Goal: Task Accomplishment & Management: Complete application form

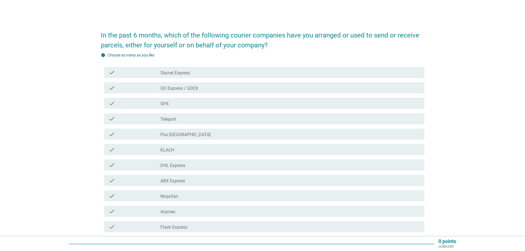
click at [172, 89] on label "GD Express / GDEX" at bounding box center [180, 89] width 38 height 6
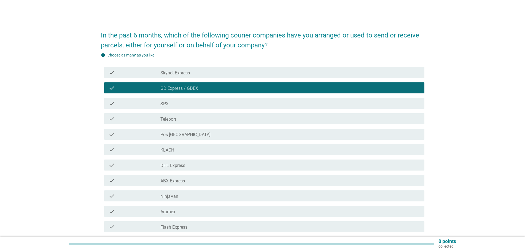
click at [176, 103] on div "check_box_outline_blank SPX" at bounding box center [291, 103] width 260 height 7
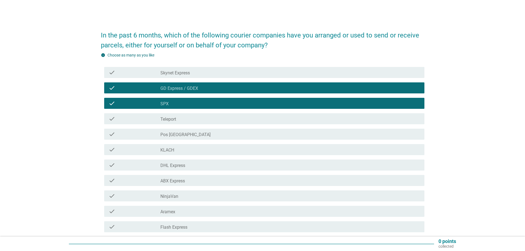
click at [178, 117] on div "check_box_outline_blank Teleport" at bounding box center [291, 119] width 260 height 7
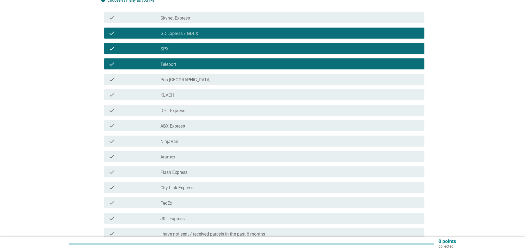
scroll to position [55, 0]
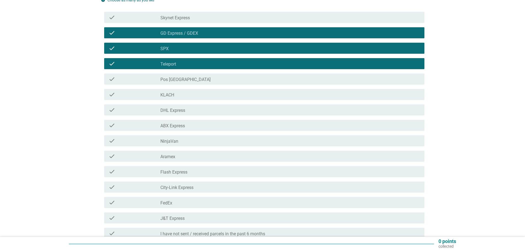
click at [184, 83] on div "check check_box_outline_blank Pos [GEOGRAPHIC_DATA]" at bounding box center [264, 79] width 320 height 11
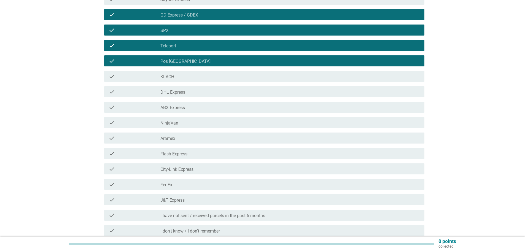
scroll to position [83, 0]
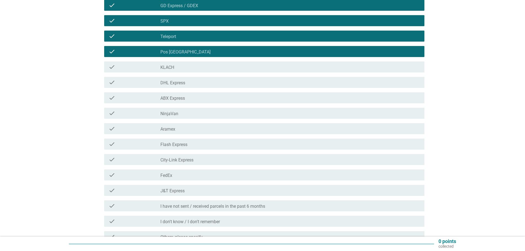
click at [179, 81] on label "DHL Express" at bounding box center [173, 83] width 25 height 6
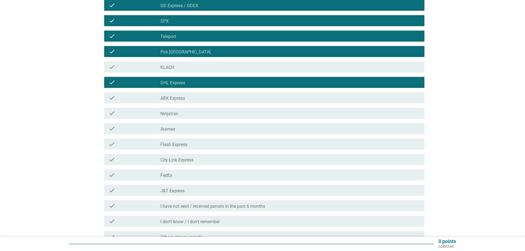
click at [180, 114] on div "check_box_outline_blank NinjaVan" at bounding box center [291, 113] width 260 height 7
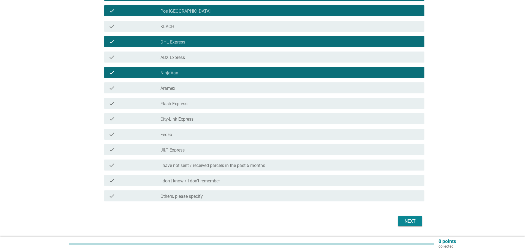
scroll to position [138, 0]
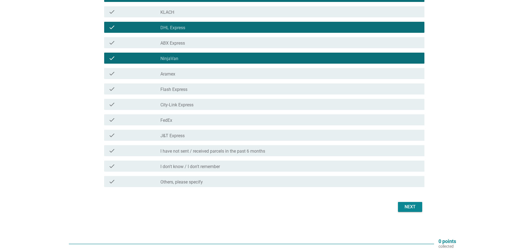
click at [179, 89] on label "Flash Express" at bounding box center [174, 90] width 27 height 6
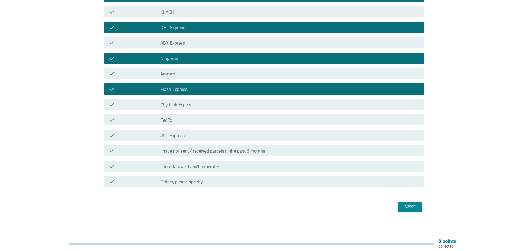
click at [181, 136] on label "J&T Express" at bounding box center [173, 136] width 24 height 6
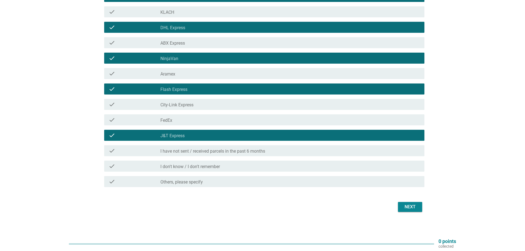
click at [407, 207] on div "Next" at bounding box center [410, 207] width 15 height 7
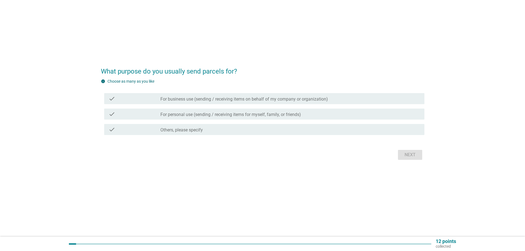
scroll to position [0, 0]
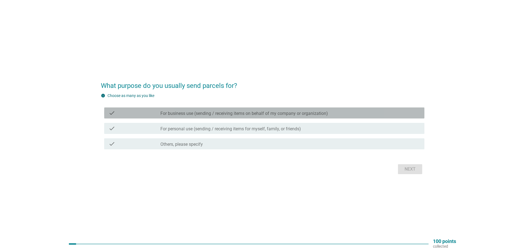
click at [239, 113] on label "For business use (sending / receiving items on behalf of my company or organiza…" at bounding box center [245, 114] width 168 height 6
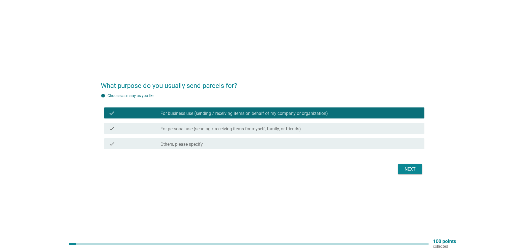
click at [242, 131] on label "For personal use (sending / receiving items for myself, family, or friends)" at bounding box center [231, 129] width 141 height 6
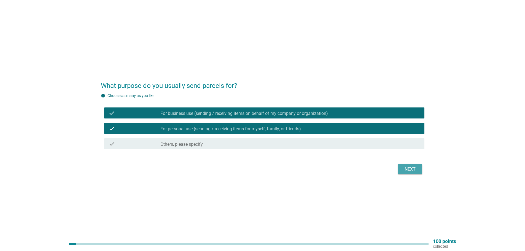
click at [403, 170] on div "Next" at bounding box center [410, 169] width 15 height 7
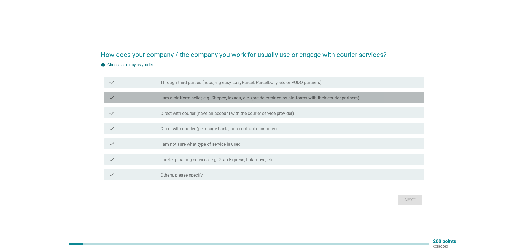
click at [195, 98] on label "I am a platform seller, e.g. Shopee, lazada, etc. (pre-determined by platforms …" at bounding box center [260, 98] width 199 height 6
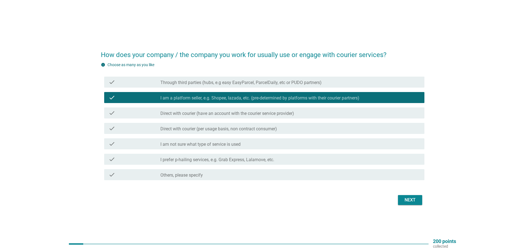
click at [199, 113] on label "Direct with courier (have an account with the courier service provider)" at bounding box center [228, 114] width 134 height 6
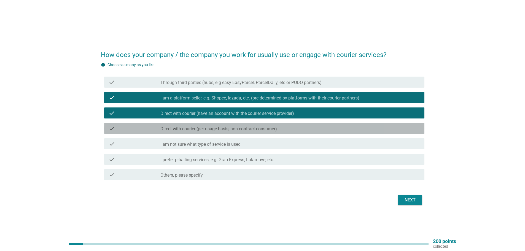
click at [203, 127] on label "Direct with courier (per usage basis, non contract consumer)" at bounding box center [219, 129] width 117 height 6
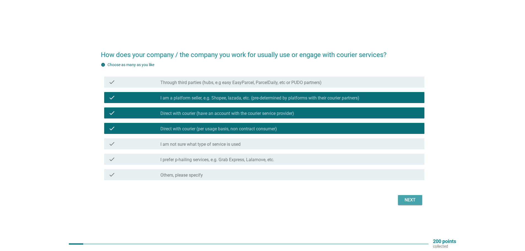
click at [406, 198] on div "Next" at bounding box center [410, 200] width 15 height 7
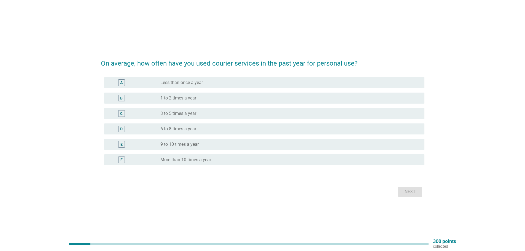
click at [210, 160] on label "More than 10 times a year" at bounding box center [186, 160] width 51 height 6
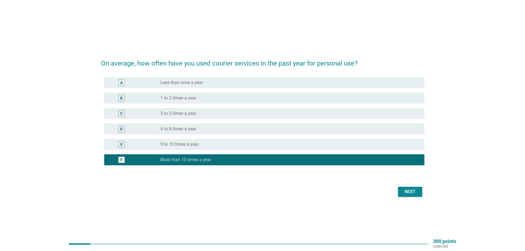
click at [410, 195] on div "Next" at bounding box center [410, 192] width 15 height 7
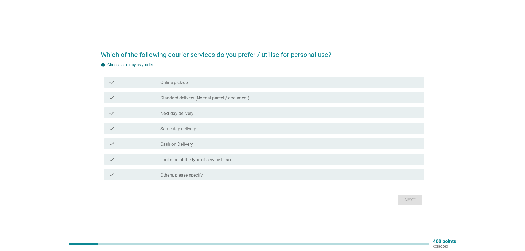
click at [211, 84] on div "check_box_outline_blank Online pick-up" at bounding box center [291, 82] width 260 height 7
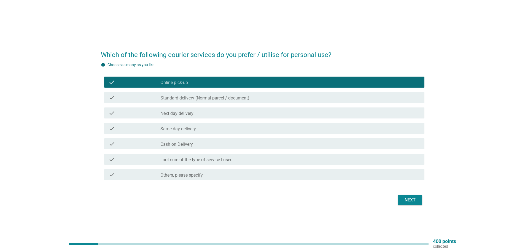
click at [210, 101] on label "Standard delivery (Normal parcel / document)" at bounding box center [205, 98] width 89 height 6
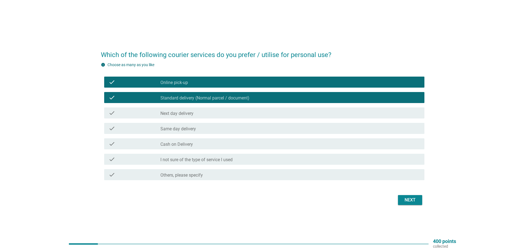
click at [207, 115] on div "check_box_outline_blank Next day delivery" at bounding box center [291, 113] width 260 height 7
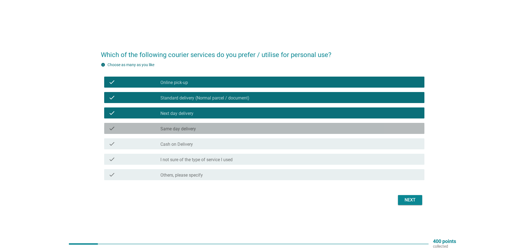
click at [203, 132] on div "check check_box_outline_blank Same day delivery" at bounding box center [264, 128] width 320 height 11
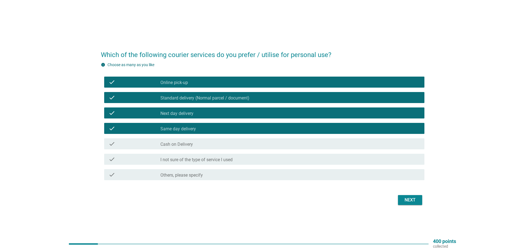
click at [402, 199] on button "Next" at bounding box center [410, 200] width 24 height 10
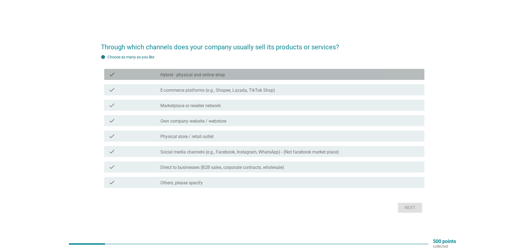
click at [228, 75] on div "check_box_outline_blank Hybrid - physical and online shop" at bounding box center [291, 74] width 260 height 7
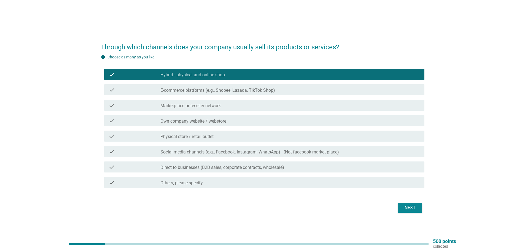
click at [232, 88] on label "E-commerce platforms (e.g., Shopee, Lazada, TikTok Shop)" at bounding box center [218, 91] width 115 height 6
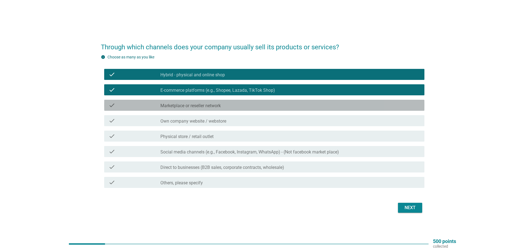
click at [226, 104] on div "check_box_outline_blank Marketplace or reseller network" at bounding box center [291, 105] width 260 height 7
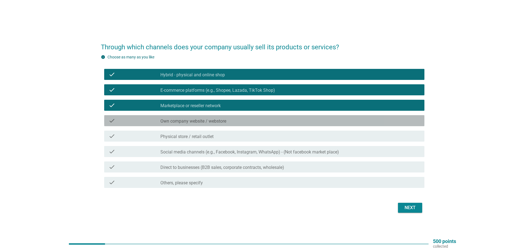
click at [223, 120] on label "Own company website / webstore" at bounding box center [194, 122] width 66 height 6
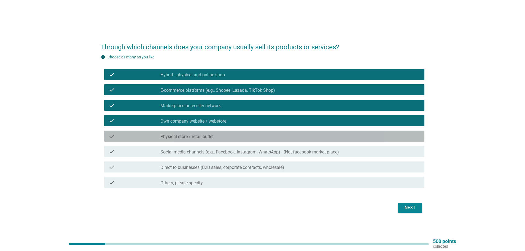
click at [224, 138] on div "check_box_outline_blank Physical store / retail outlet" at bounding box center [291, 136] width 260 height 7
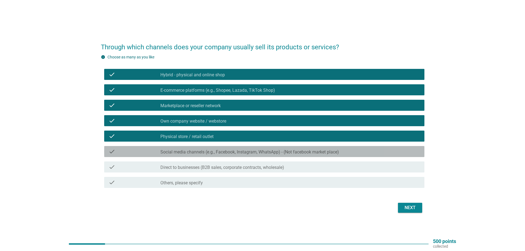
click at [231, 149] on div "check_box_outline_blank Social media channels (e.g., Facebook, Instagram, Whats…" at bounding box center [291, 151] width 260 height 7
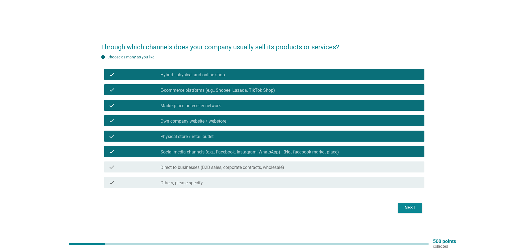
click at [412, 207] on div "Next" at bounding box center [410, 208] width 15 height 7
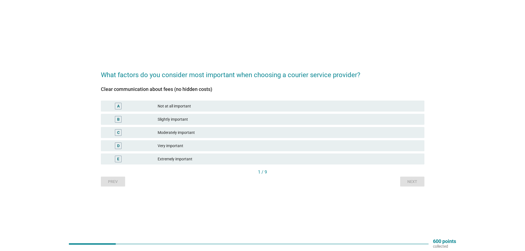
click at [192, 160] on div "Extremely important" at bounding box center [289, 159] width 263 height 7
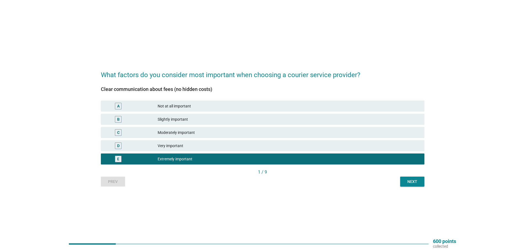
click at [405, 182] on div "Next" at bounding box center [412, 182] width 15 height 6
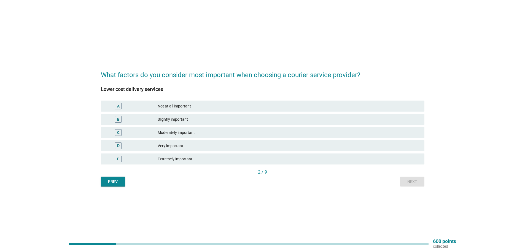
click at [198, 160] on div "Extremely important" at bounding box center [289, 159] width 263 height 7
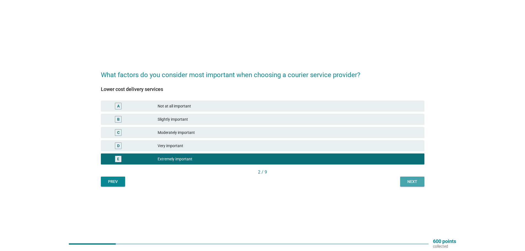
click at [416, 181] on div "Next" at bounding box center [412, 182] width 15 height 6
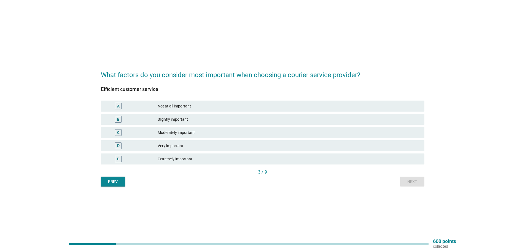
click at [210, 160] on div "Extremely important" at bounding box center [289, 159] width 263 height 7
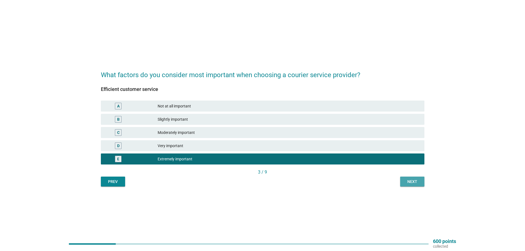
click at [412, 184] on div "Next" at bounding box center [412, 182] width 15 height 6
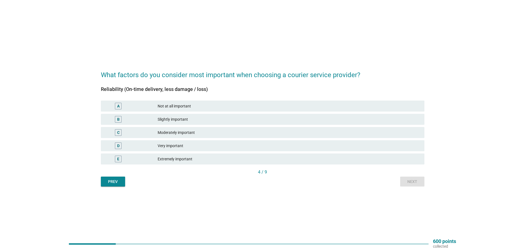
click at [212, 159] on div "Extremely important" at bounding box center [289, 159] width 263 height 7
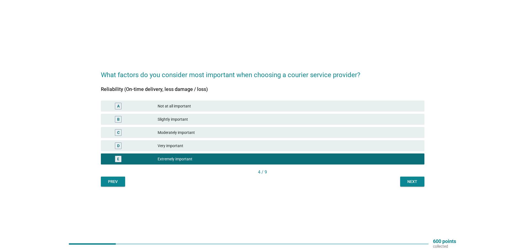
click at [413, 179] on div "Next" at bounding box center [412, 182] width 15 height 6
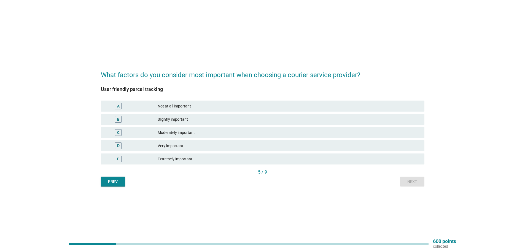
click at [219, 158] on div "Extremely important" at bounding box center [289, 159] width 263 height 7
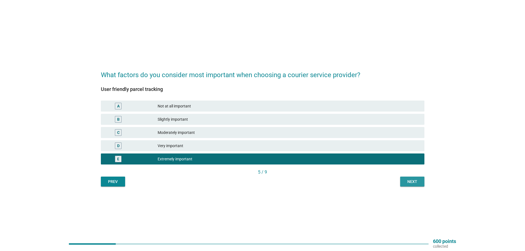
click at [412, 183] on div "Next" at bounding box center [412, 182] width 15 height 6
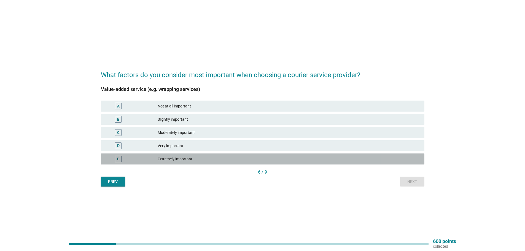
click at [198, 157] on div "Extremely important" at bounding box center [289, 159] width 263 height 7
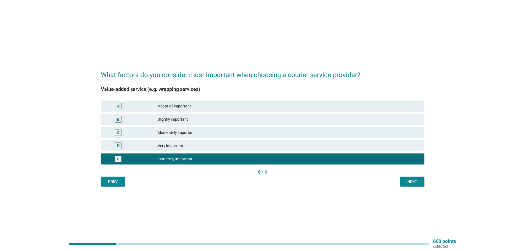
click at [411, 179] on div "Next" at bounding box center [412, 182] width 15 height 6
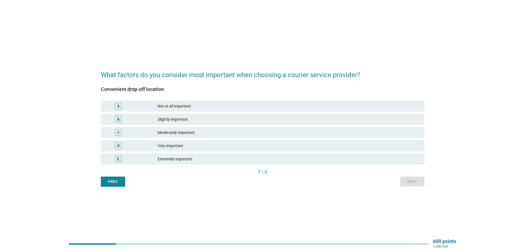
click at [226, 162] on div "Extremely important" at bounding box center [289, 159] width 263 height 7
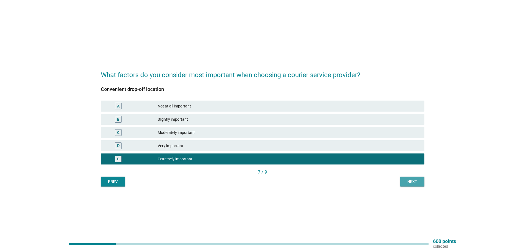
click at [418, 181] on div "Next" at bounding box center [412, 182] width 15 height 6
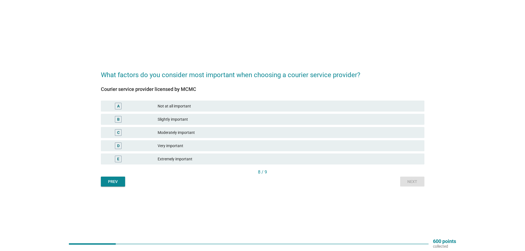
click at [209, 159] on div "Extremely important" at bounding box center [289, 159] width 263 height 7
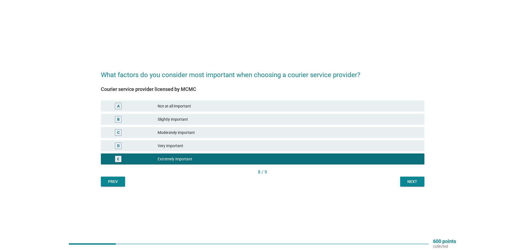
click at [405, 184] on div "Next" at bounding box center [412, 182] width 15 height 6
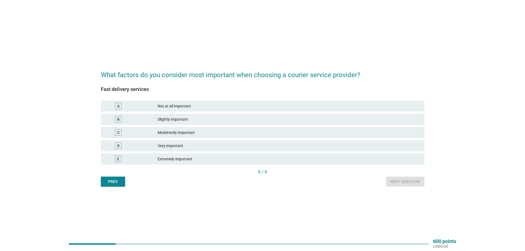
click at [188, 159] on div "Extremely important" at bounding box center [289, 159] width 263 height 7
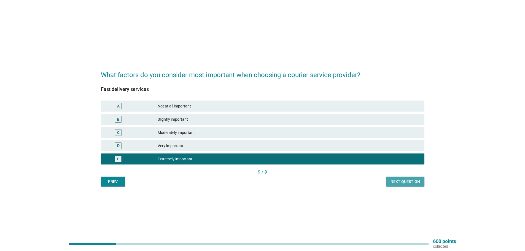
click at [404, 182] on div "Next question" at bounding box center [406, 182] width 30 height 6
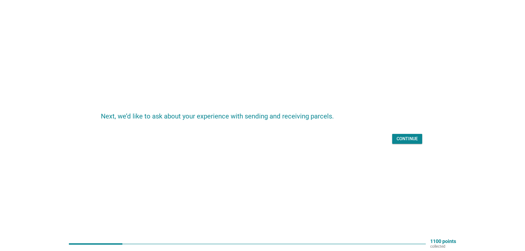
click at [409, 138] on div "Continue" at bounding box center [407, 139] width 21 height 7
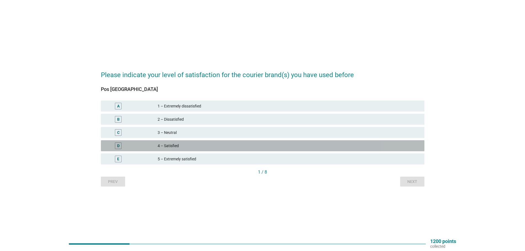
click at [183, 145] on div "4 – Satisfied" at bounding box center [289, 146] width 263 height 7
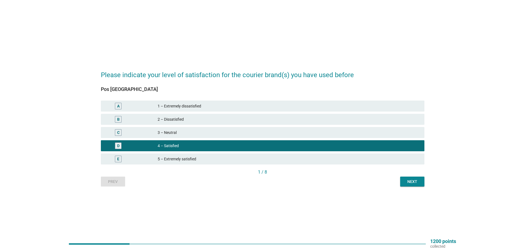
click at [413, 183] on div "Next" at bounding box center [412, 182] width 15 height 6
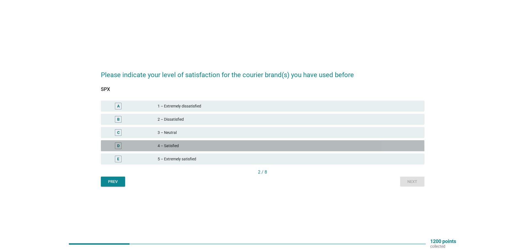
click at [203, 145] on div "4 – Satisfied" at bounding box center [289, 146] width 263 height 7
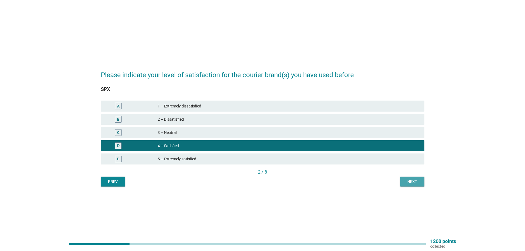
click at [419, 184] on div "Next" at bounding box center [412, 182] width 15 height 6
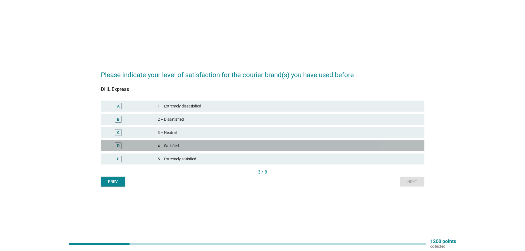
click at [181, 147] on div "4 – Satisfied" at bounding box center [289, 146] width 263 height 7
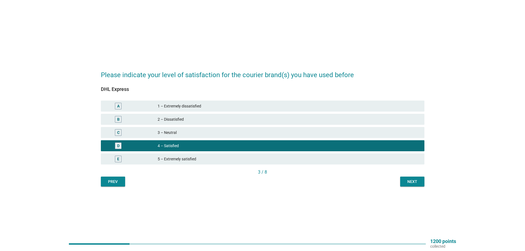
click at [415, 182] on div "Next" at bounding box center [412, 182] width 15 height 6
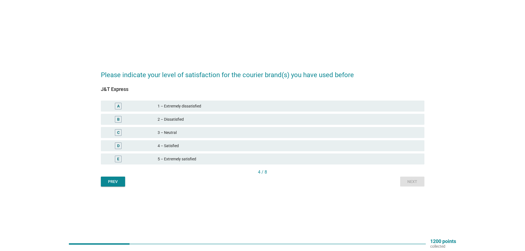
click at [189, 143] on div "4 – Satisfied" at bounding box center [289, 146] width 263 height 7
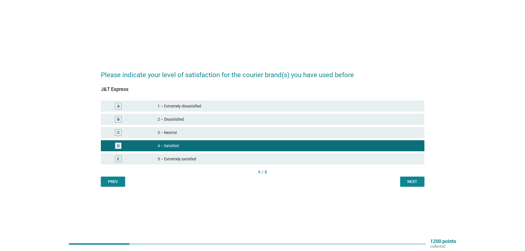
drag, startPoint x: 406, startPoint y: 185, endPoint x: 395, endPoint y: 182, distance: 10.6
click at [406, 184] on button "Next" at bounding box center [412, 182] width 24 height 10
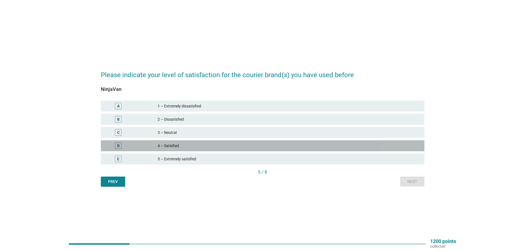
click at [165, 146] on div "4 – Satisfied" at bounding box center [289, 146] width 263 height 7
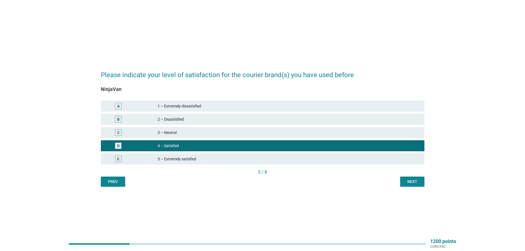
click at [412, 183] on div "Next" at bounding box center [412, 182] width 15 height 6
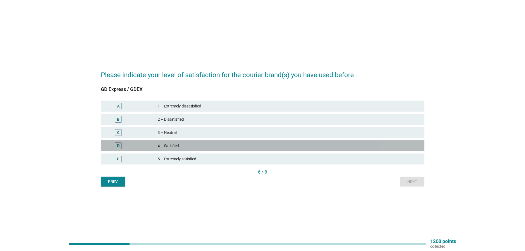
click at [200, 147] on div "4 – Satisfied" at bounding box center [289, 146] width 263 height 7
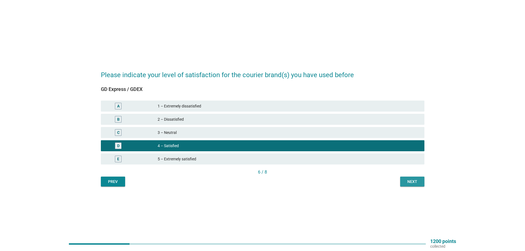
drag, startPoint x: 412, startPoint y: 182, endPoint x: 403, endPoint y: 180, distance: 9.0
click at [411, 182] on div "Next" at bounding box center [412, 182] width 15 height 6
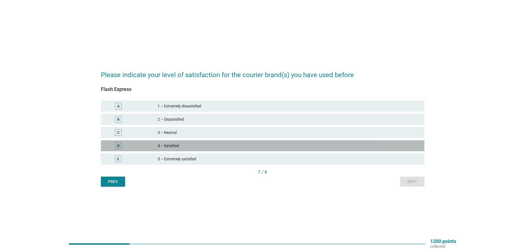
click at [223, 143] on div "4 – Satisfied" at bounding box center [289, 146] width 263 height 7
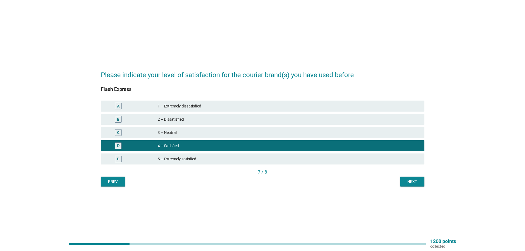
click at [407, 180] on div "Next" at bounding box center [412, 182] width 15 height 6
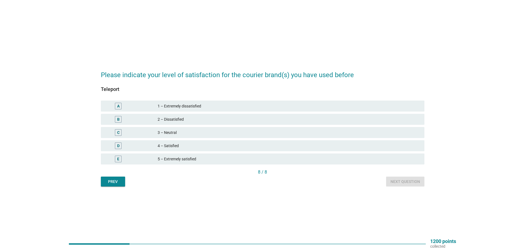
click at [224, 147] on div "4 – Satisfied" at bounding box center [289, 146] width 263 height 7
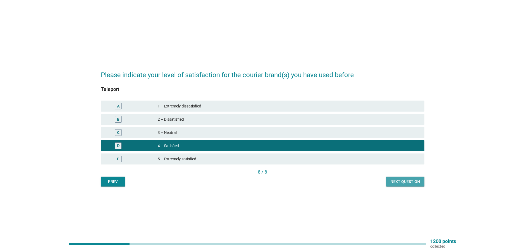
click at [405, 181] on div "Next question" at bounding box center [406, 182] width 30 height 6
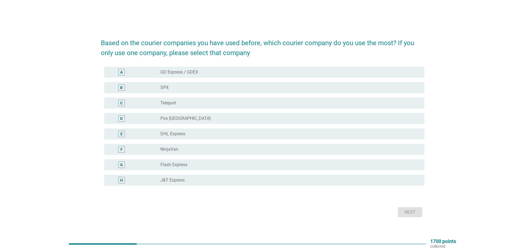
click at [194, 119] on div "radio_button_unchecked Pos [GEOGRAPHIC_DATA]" at bounding box center [288, 119] width 255 height 6
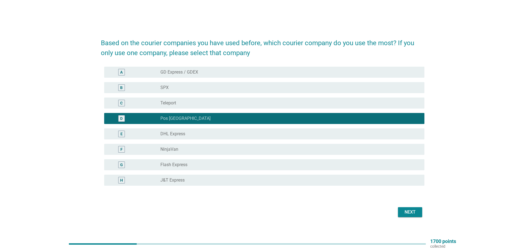
click at [205, 73] on div "radio_button_unchecked GD Express / GDEX" at bounding box center [288, 72] width 255 height 6
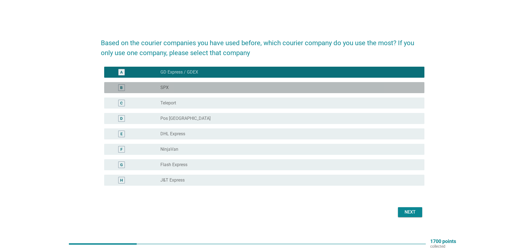
click at [188, 85] on div "radio_button_unchecked SPX" at bounding box center [288, 88] width 255 height 6
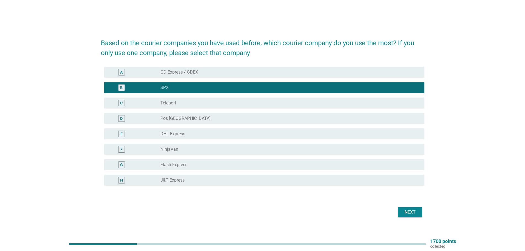
click at [191, 118] on div "radio_button_unchecked Pos [GEOGRAPHIC_DATA]" at bounding box center [288, 119] width 255 height 6
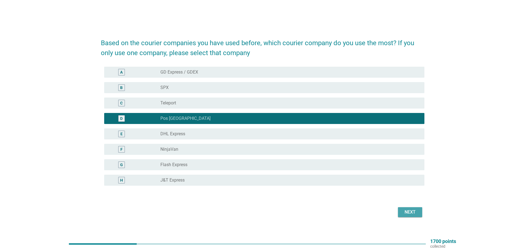
drag, startPoint x: 412, startPoint y: 211, endPoint x: 371, endPoint y: 203, distance: 41.6
click at [412, 211] on div "Next" at bounding box center [410, 212] width 15 height 7
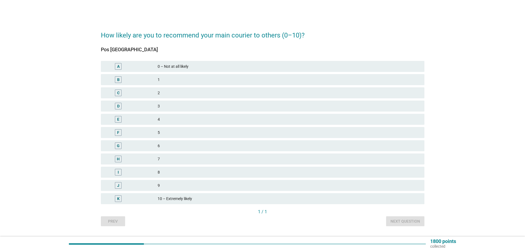
click at [200, 197] on div "10 – Extremely likely" at bounding box center [289, 199] width 263 height 7
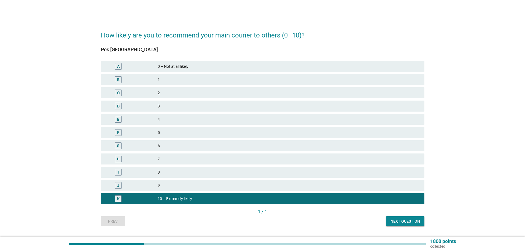
click at [397, 222] on div "Next question" at bounding box center [406, 222] width 30 height 6
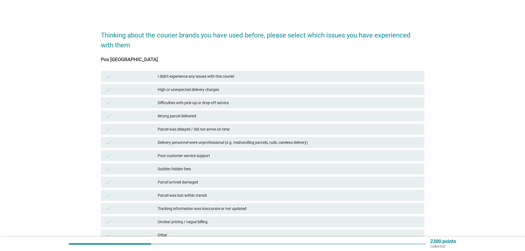
scroll to position [28, 0]
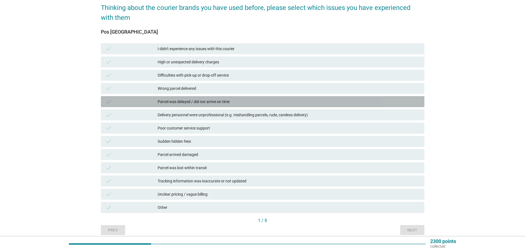
click at [139, 107] on div "check Parcel was delayed / did not arrive on time" at bounding box center [263, 101] width 324 height 11
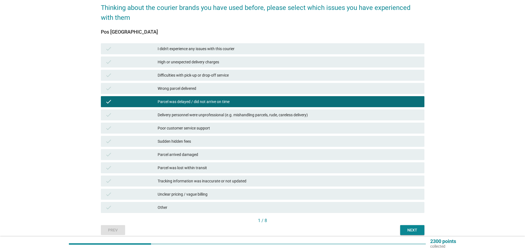
click at [410, 229] on div "Next" at bounding box center [412, 231] width 15 height 6
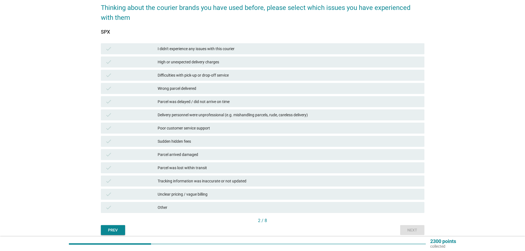
click at [256, 100] on div "Parcel was delayed / did not arrive on time" at bounding box center [289, 101] width 263 height 7
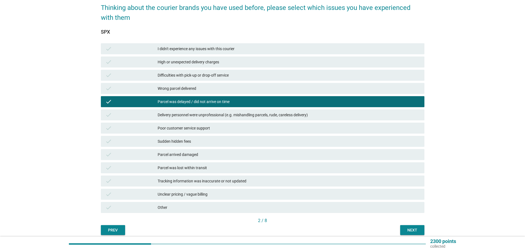
click at [406, 230] on div "Next" at bounding box center [412, 231] width 15 height 6
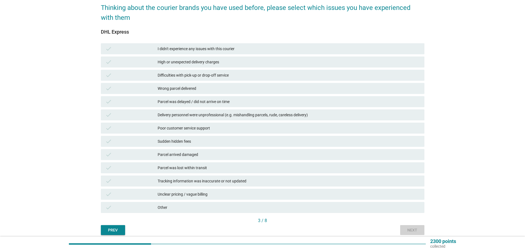
scroll to position [0, 0]
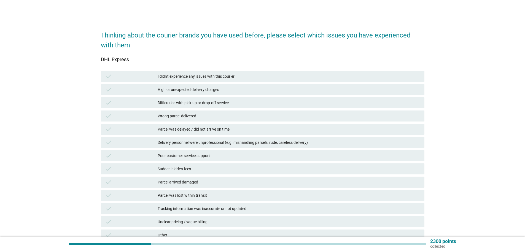
click at [222, 128] on div "Parcel was delayed / did not arrive on time" at bounding box center [289, 129] width 263 height 7
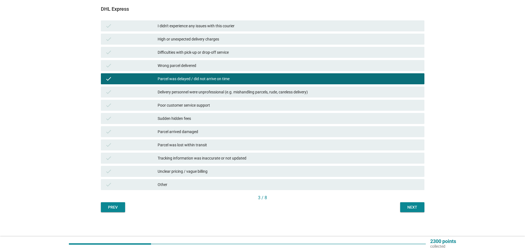
scroll to position [51, 0]
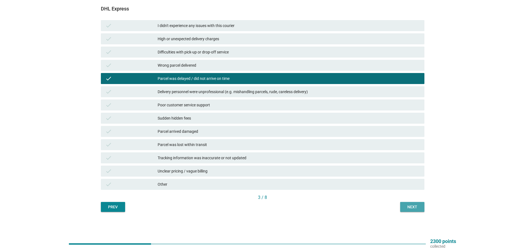
click at [418, 206] on div "Next" at bounding box center [412, 207] width 15 height 6
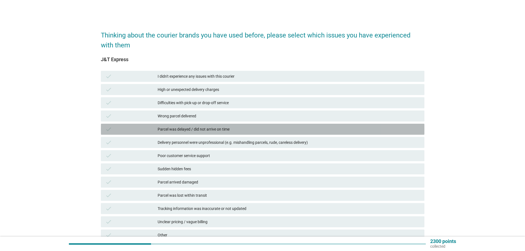
click at [212, 132] on div "Parcel was delayed / did not arrive on time" at bounding box center [289, 129] width 263 height 7
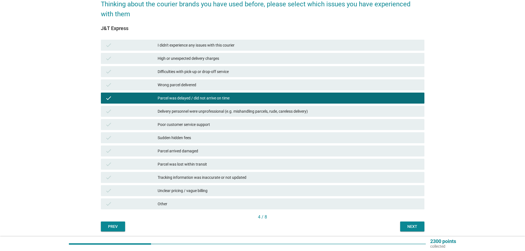
scroll to position [51, 0]
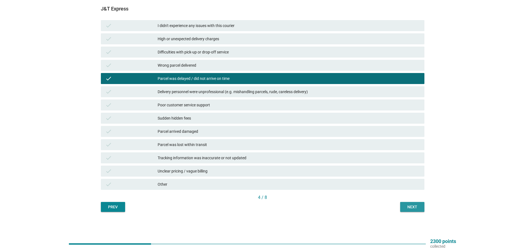
click at [407, 205] on div "Next" at bounding box center [412, 207] width 15 height 6
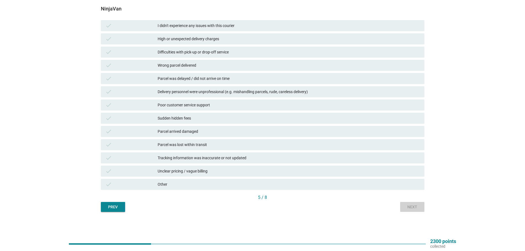
scroll to position [0, 0]
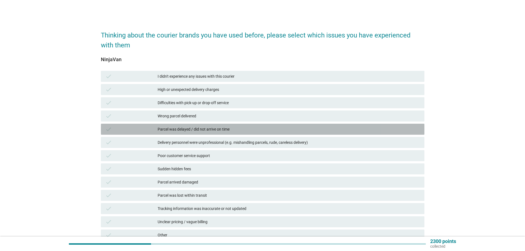
click at [191, 126] on div "check Parcel was delayed / did not arrive on time" at bounding box center [263, 129] width 324 height 11
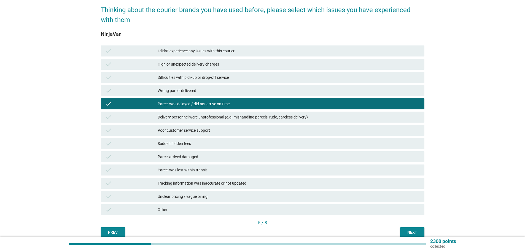
scroll to position [51, 0]
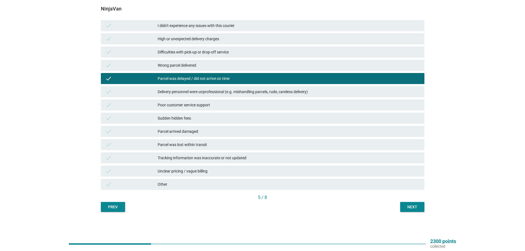
click at [415, 209] on div "Next" at bounding box center [412, 207] width 15 height 6
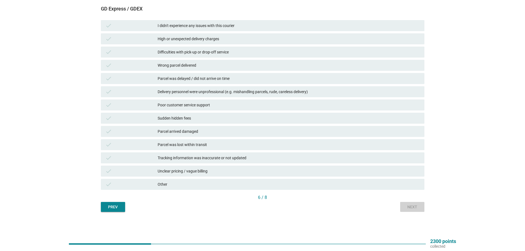
scroll to position [0, 0]
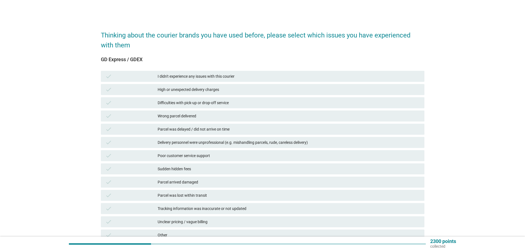
click at [200, 129] on div "Parcel was delayed / did not arrive on time" at bounding box center [289, 129] width 263 height 7
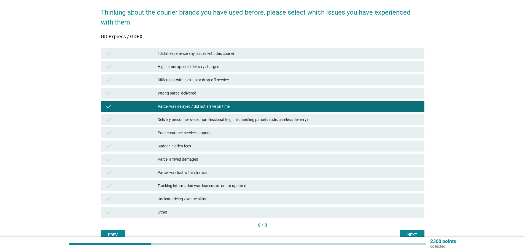
scroll to position [51, 0]
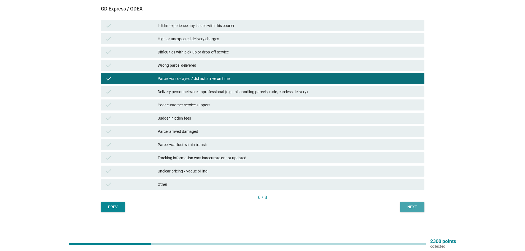
click at [411, 208] on div "Next" at bounding box center [412, 207] width 15 height 6
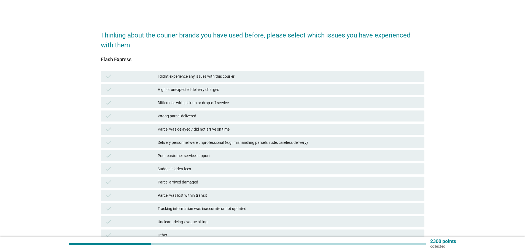
click at [212, 125] on div "check Parcel was delayed / did not arrive on time" at bounding box center [263, 129] width 324 height 11
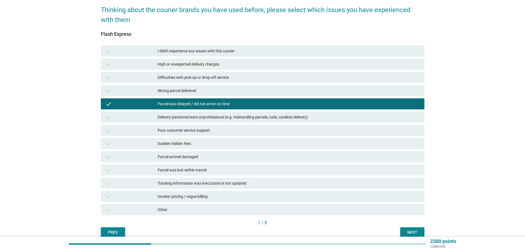
scroll to position [51, 0]
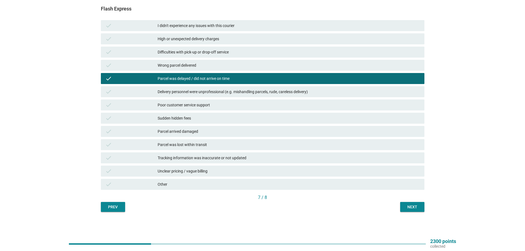
click at [415, 209] on div "Next" at bounding box center [412, 207] width 15 height 6
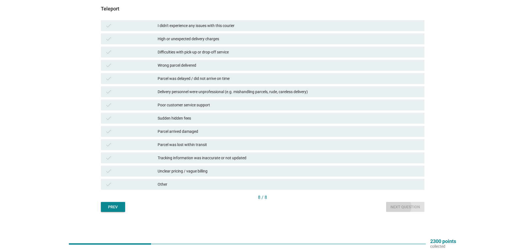
scroll to position [0, 0]
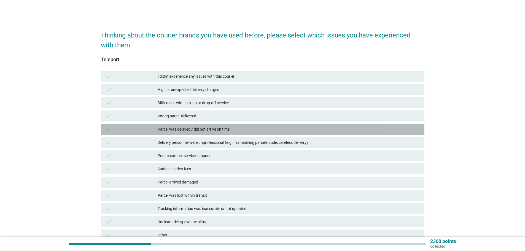
click at [191, 131] on div "Parcel was delayed / did not arrive on time" at bounding box center [289, 129] width 263 height 7
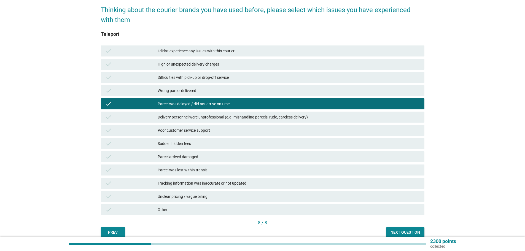
scroll to position [51, 0]
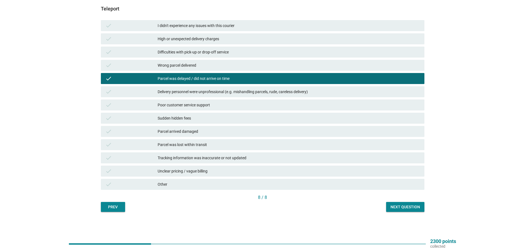
click at [394, 210] on div "Next question" at bounding box center [406, 207] width 30 height 6
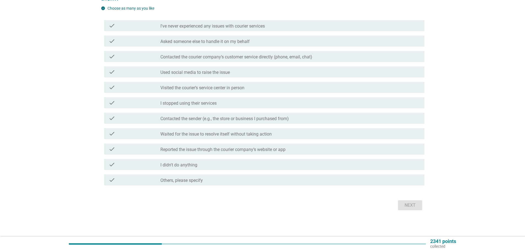
scroll to position [0, 0]
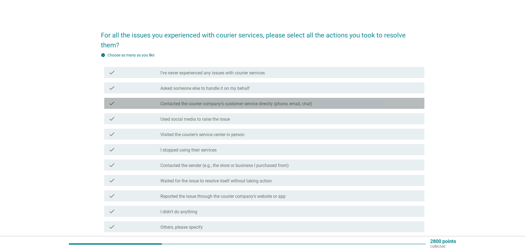
click at [236, 98] on div "check check_box_outline_blank Contacted the courier company’s customer service …" at bounding box center [264, 103] width 320 height 11
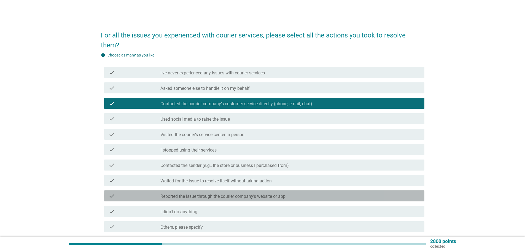
click at [243, 194] on label "Reported the issue through the courier company’s website or app" at bounding box center [223, 197] width 125 height 6
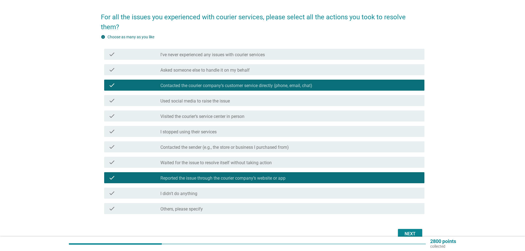
scroll to position [37, 0]
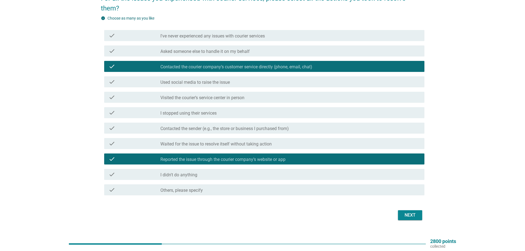
click at [409, 212] on div "Next" at bounding box center [410, 215] width 15 height 7
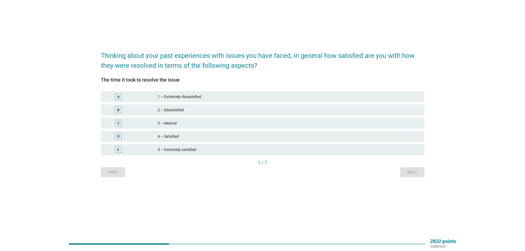
scroll to position [0, 0]
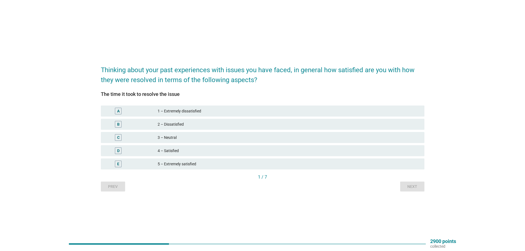
click at [190, 164] on div "5 – Extremely satisfied" at bounding box center [289, 164] width 263 height 7
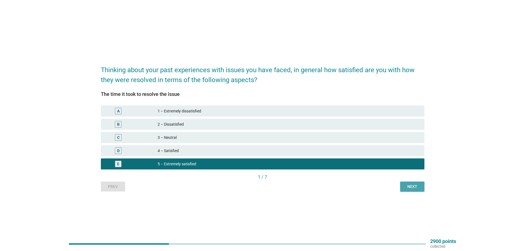
click at [417, 190] on button "Next" at bounding box center [412, 187] width 24 height 10
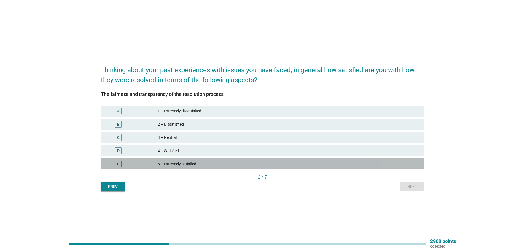
click at [231, 163] on div "5 – Extremely satisfied" at bounding box center [289, 164] width 263 height 7
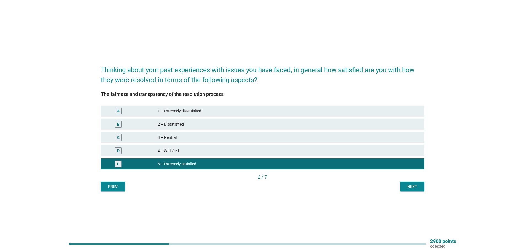
click at [414, 186] on div "Next" at bounding box center [412, 187] width 15 height 6
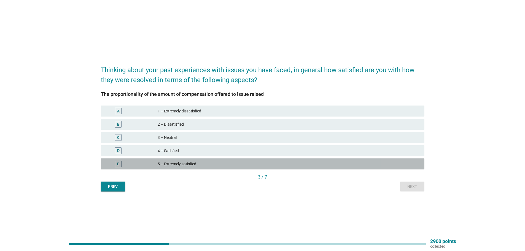
click at [235, 162] on div "5 – Extremely satisfied" at bounding box center [289, 164] width 263 height 7
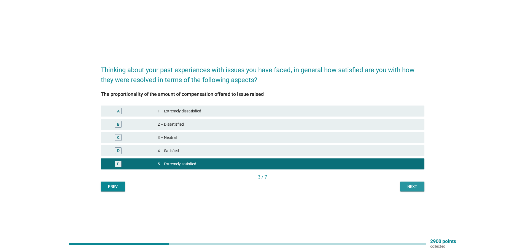
click at [413, 186] on div "Next" at bounding box center [412, 187] width 15 height 6
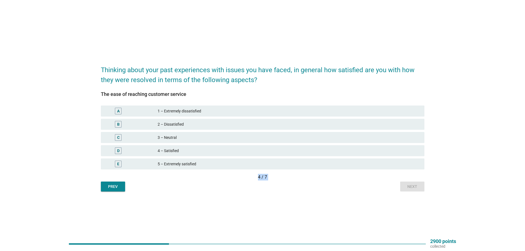
drag, startPoint x: 242, startPoint y: 165, endPoint x: 202, endPoint y: 191, distance: 47.8
click at [202, 191] on div "The ease of reaching customer service A 1 – Extremely dissatisfied B 2 – Dissat…" at bounding box center [263, 138] width 324 height 107
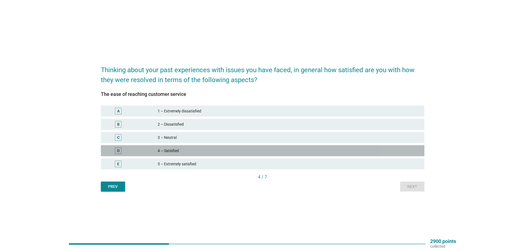
click at [195, 148] on div "4 – Satisfied" at bounding box center [289, 151] width 263 height 7
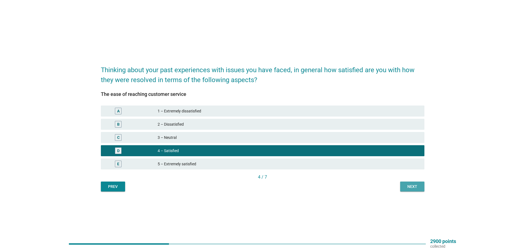
click at [415, 188] on div "Next" at bounding box center [412, 187] width 15 height 6
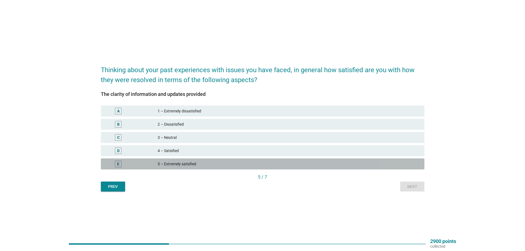
click at [197, 161] on div "E 5 – Extremely satisfied" at bounding box center [263, 164] width 324 height 11
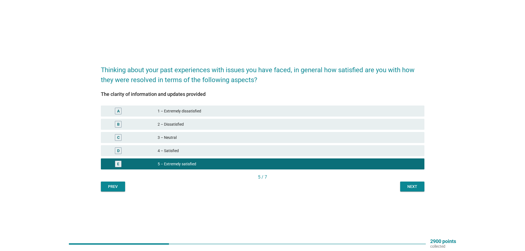
click at [404, 184] on button "Next" at bounding box center [412, 187] width 24 height 10
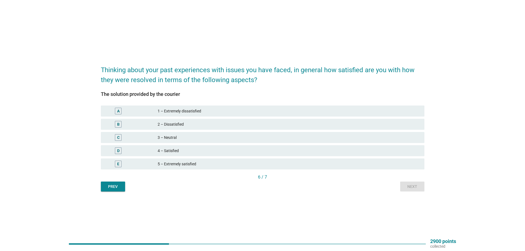
click at [207, 164] on div "5 – Extremely satisfied" at bounding box center [289, 164] width 263 height 7
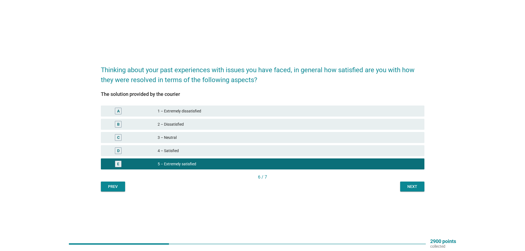
click at [407, 185] on div "Next" at bounding box center [412, 187] width 15 height 6
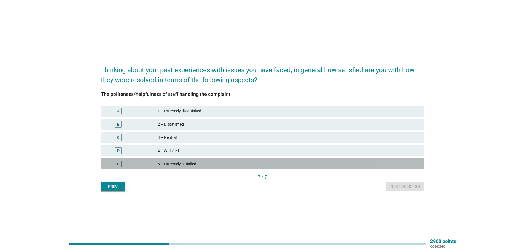
click at [233, 162] on div "5 – Extremely satisfied" at bounding box center [289, 164] width 263 height 7
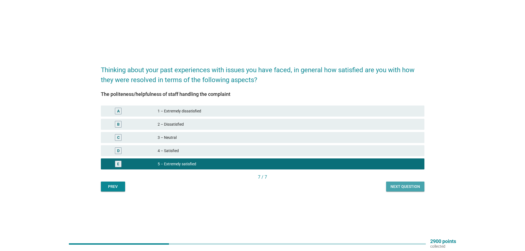
click at [401, 188] on div "Next question" at bounding box center [406, 187] width 30 height 6
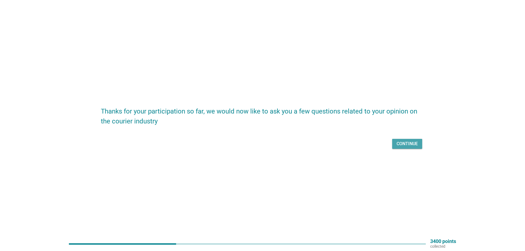
click at [415, 146] on div "Continue" at bounding box center [407, 144] width 21 height 7
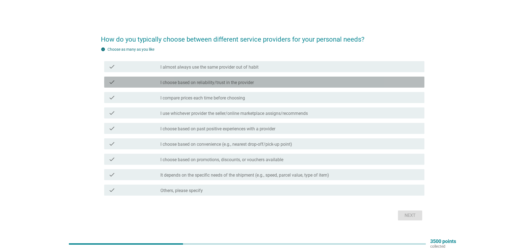
click at [209, 81] on label "I choose based on reliability/trust in the provider" at bounding box center [207, 83] width 93 height 6
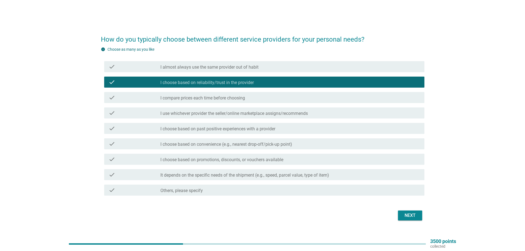
click at [198, 66] on label "I almost always use the same provider out of habit" at bounding box center [210, 68] width 98 height 6
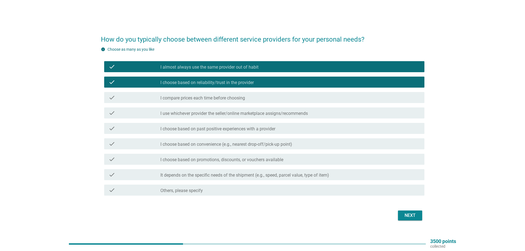
click at [204, 100] on label "I compare prices each time before choosing" at bounding box center [203, 98] width 85 height 6
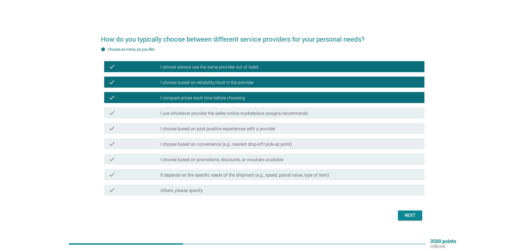
click at [204, 114] on label "I use whichever provider the seller/online marketplace assigns/recommends" at bounding box center [235, 114] width 148 height 6
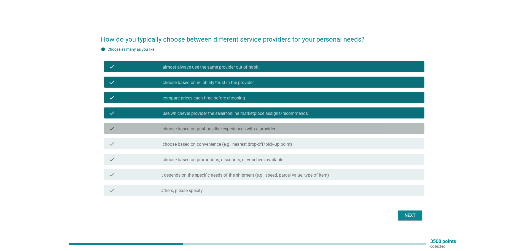
click at [207, 129] on label "I choose based on past positive experiences with a provider" at bounding box center [218, 129] width 115 height 6
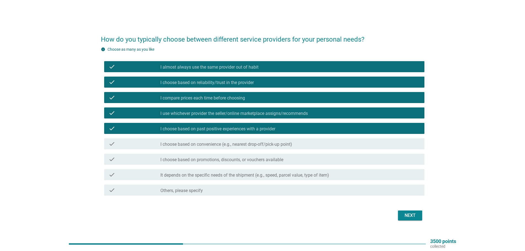
click at [211, 145] on label "I choose based on convenience (e.g., nearest drop-off/pick-up point)" at bounding box center [227, 145] width 132 height 6
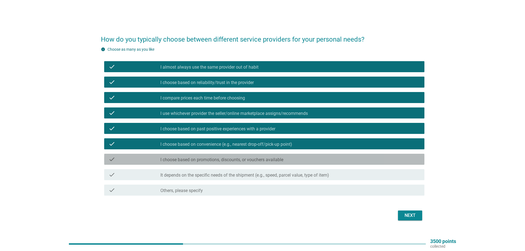
click at [202, 162] on label "I choose based on promotions, discounts, or vouchers available" at bounding box center [222, 160] width 123 height 6
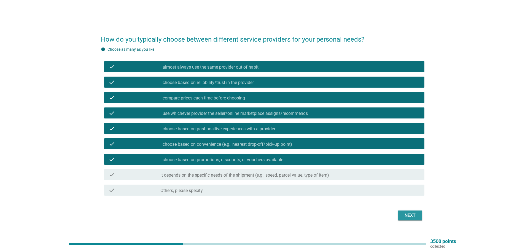
drag, startPoint x: 403, startPoint y: 215, endPoint x: 320, endPoint y: 202, distance: 84.2
click at [324, 213] on div "Next" at bounding box center [263, 215] width 324 height 13
click at [319, 177] on label "It depends on the specific needs of the shipment (e.g., speed, parcel value, ty…" at bounding box center [245, 176] width 169 height 6
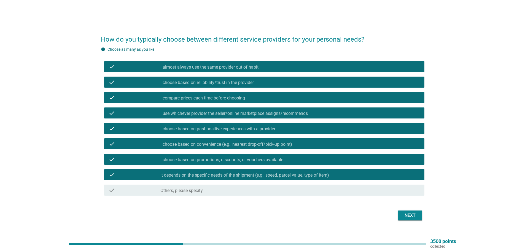
click at [405, 216] on div "Next" at bounding box center [410, 215] width 15 height 7
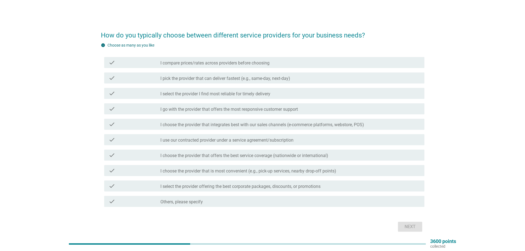
click at [264, 65] on label "I compare prices/rates across providers before choosing" at bounding box center [215, 63] width 109 height 6
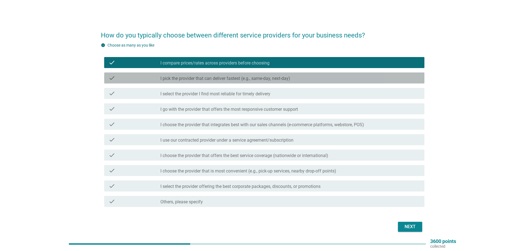
click at [253, 78] on label "I pick the provider that can deliver fastest (e.g., same-day, next-day)" at bounding box center [226, 79] width 130 height 6
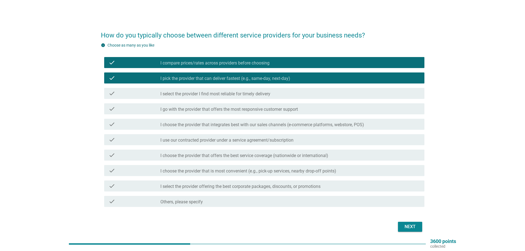
click at [255, 170] on label "I choose the provider that is most convenient (e.g., pick-up services, nearby d…" at bounding box center [249, 172] width 176 height 6
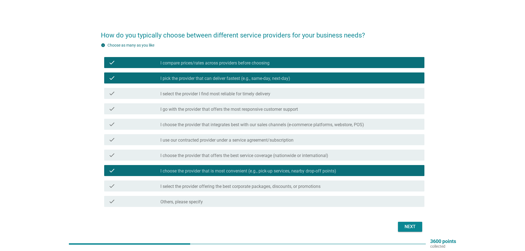
click at [408, 227] on div "Next" at bounding box center [410, 227] width 15 height 7
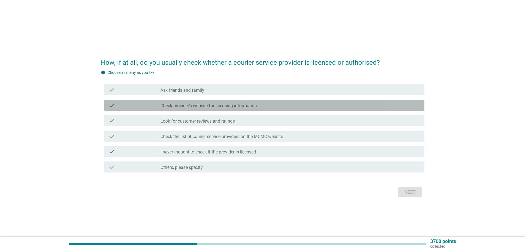
click at [209, 106] on label "Check provider's website for licensing information" at bounding box center [209, 106] width 97 height 6
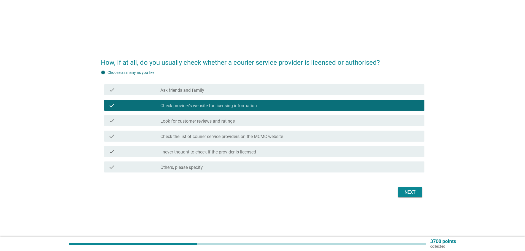
click at [223, 119] on label "Look for customer reviews and ratings" at bounding box center [198, 122] width 74 height 6
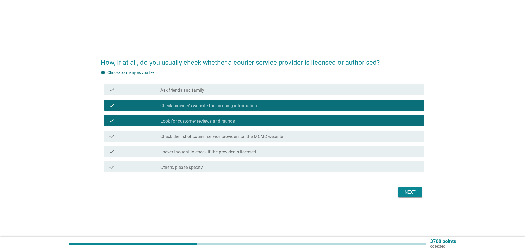
click at [406, 190] on div "Next" at bounding box center [410, 192] width 15 height 7
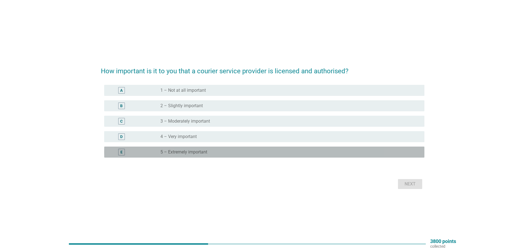
drag, startPoint x: 224, startPoint y: 153, endPoint x: 286, endPoint y: 170, distance: 63.8
click at [225, 153] on div "radio_button_unchecked 5 – Extremely important" at bounding box center [288, 152] width 255 height 6
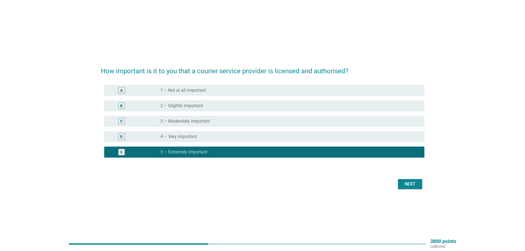
click at [413, 186] on div "Next" at bounding box center [410, 184] width 15 height 7
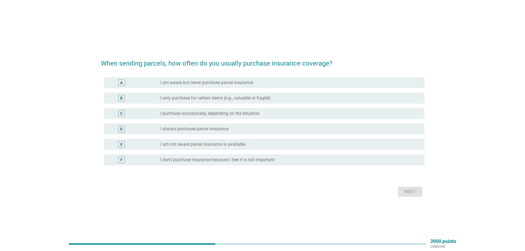
click at [264, 113] on div "radio_button_unchecked I purchase occasionally, depending on the situation" at bounding box center [288, 114] width 255 height 6
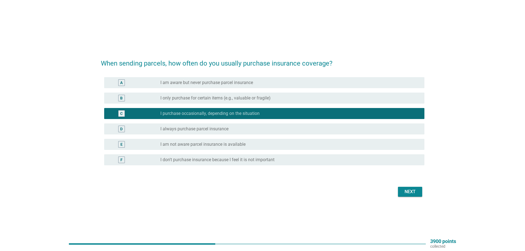
click at [410, 192] on div "Next" at bounding box center [410, 192] width 15 height 7
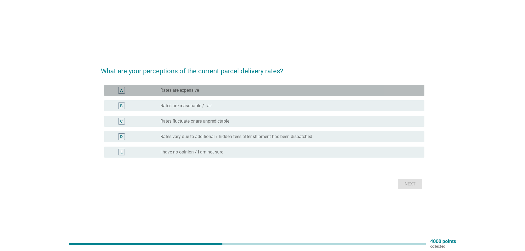
click at [212, 88] on div "radio_button_unchecked Rates are expensive" at bounding box center [288, 91] width 255 height 6
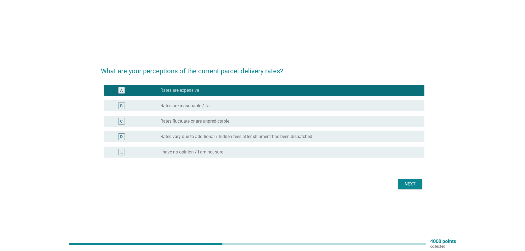
click at [240, 120] on div "radio_button_unchecked Rates fluctuate or are unpredictable" at bounding box center [288, 122] width 255 height 6
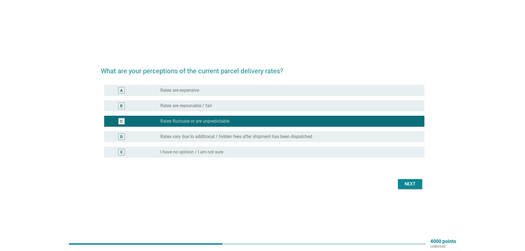
click at [269, 87] on div "radio_button_unchecked Rates are expensive" at bounding box center [291, 90] width 260 height 7
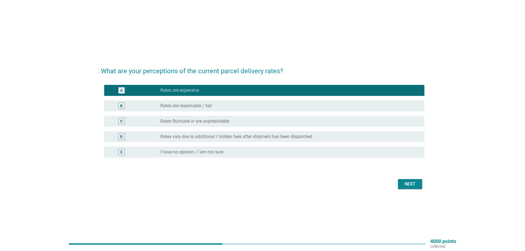
click at [411, 183] on div "Next" at bounding box center [410, 184] width 15 height 7
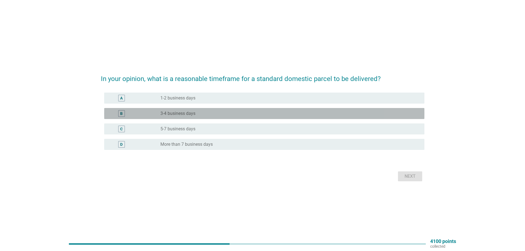
click at [187, 112] on label "3-4 business days" at bounding box center [178, 114] width 35 height 6
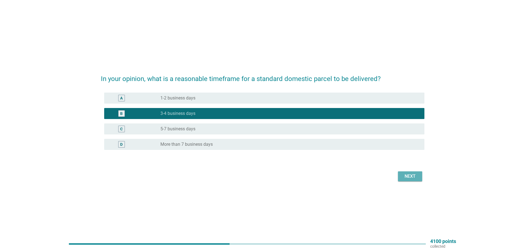
drag, startPoint x: 409, startPoint y: 175, endPoint x: 395, endPoint y: 172, distance: 14.9
click at [409, 175] on div "Next" at bounding box center [410, 176] width 15 height 7
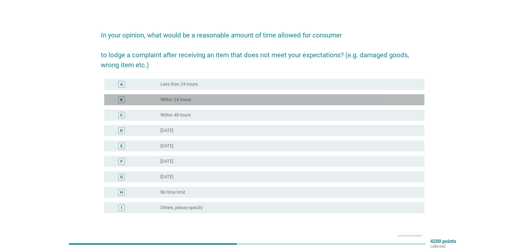
click at [196, 97] on div "radio_button_unchecked Within 24 hours" at bounding box center [288, 100] width 255 height 6
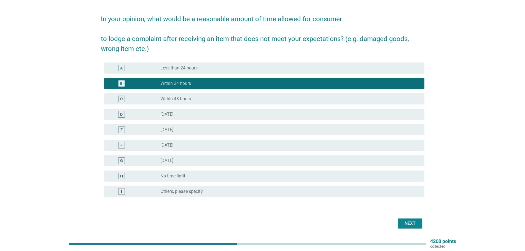
scroll to position [34, 0]
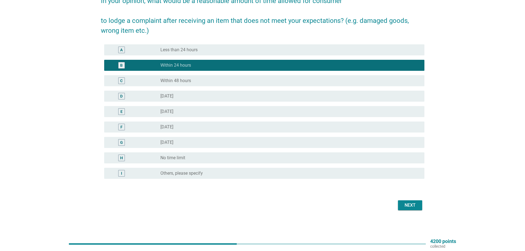
click at [408, 208] on div "Next" at bounding box center [410, 205] width 15 height 7
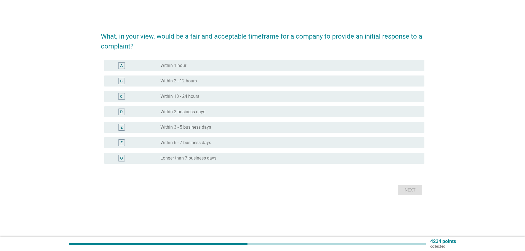
scroll to position [0, 0]
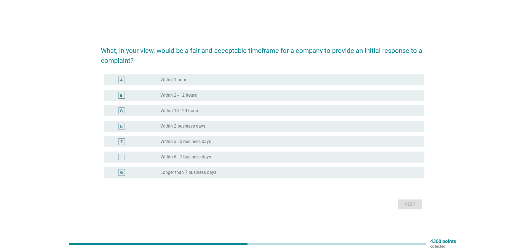
click at [210, 95] on div "radio_button_unchecked Within 2 - 12 hours" at bounding box center [288, 96] width 255 height 6
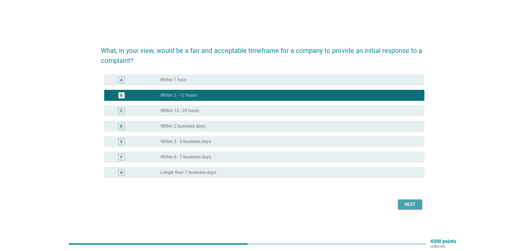
click at [407, 204] on div "Next" at bounding box center [410, 204] width 15 height 7
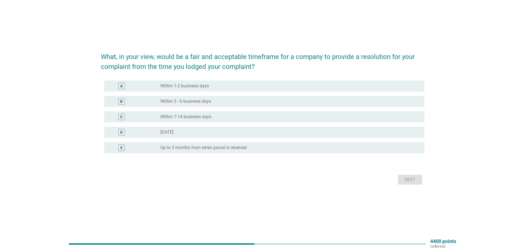
scroll to position [14, 0]
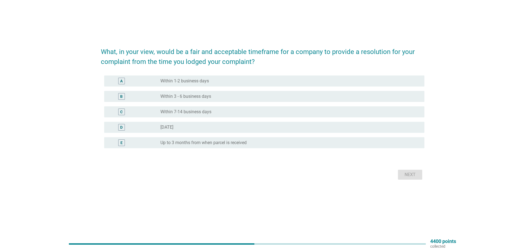
click at [220, 81] on div "radio_button_unchecked Within 1-2 business days" at bounding box center [288, 81] width 255 height 6
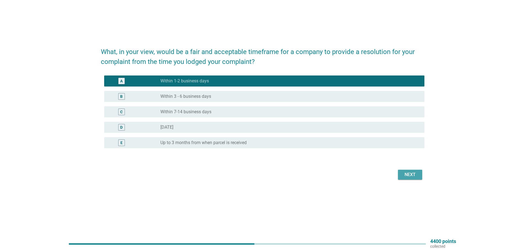
click at [410, 176] on div "Next" at bounding box center [410, 175] width 15 height 7
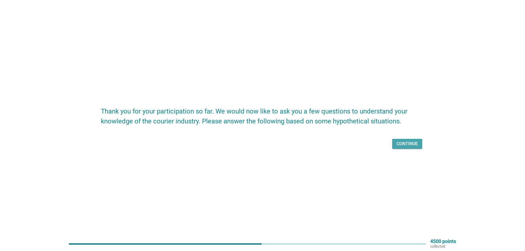
click at [403, 142] on div "Continue" at bounding box center [407, 144] width 21 height 7
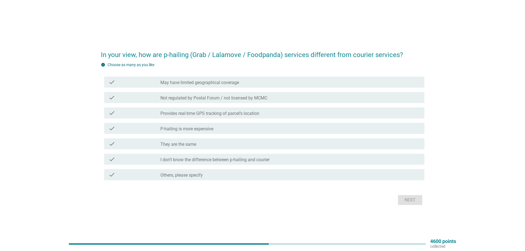
click at [208, 81] on label "May have limited geographical coverage" at bounding box center [200, 83] width 79 height 6
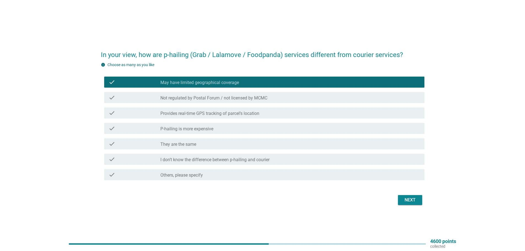
click at [217, 114] on label "Provides real-time GPS tracking of parcel’s location" at bounding box center [210, 114] width 99 height 6
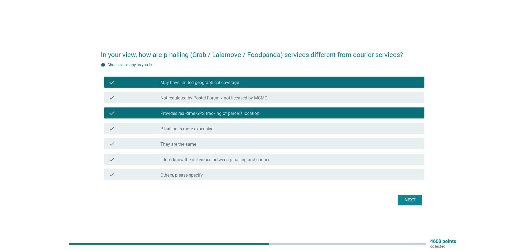
click at [403, 199] on div "Next" at bounding box center [410, 200] width 15 height 7
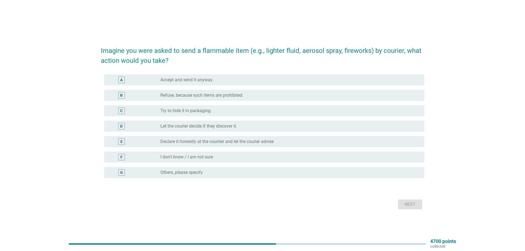
click at [228, 142] on label "Declare it honestly at the counter and let the courier advise" at bounding box center [217, 142] width 113 height 6
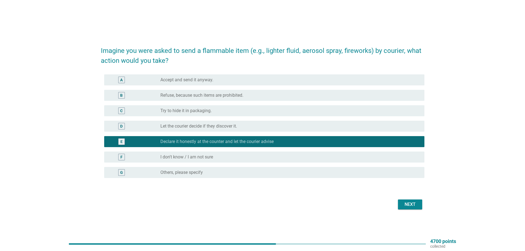
click at [223, 96] on label "Refuse, because such items are prohibited." at bounding box center [202, 96] width 83 height 6
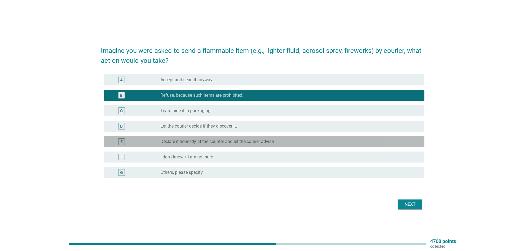
click at [234, 143] on label "Declare it honestly at the counter and let the courier advise" at bounding box center [217, 142] width 113 height 6
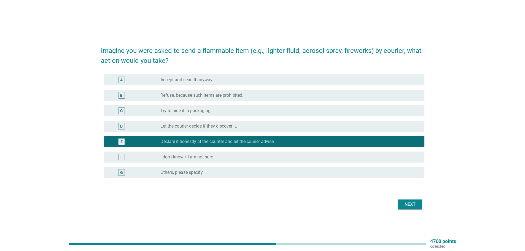
click at [411, 206] on div "Next" at bounding box center [410, 204] width 15 height 7
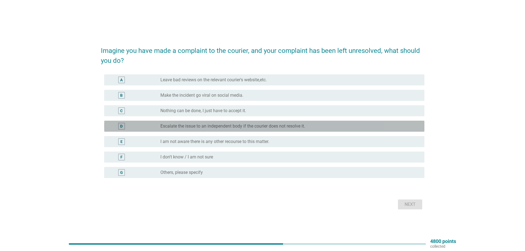
click at [229, 123] on div "radio_button_unchecked Escalate the issue to an independent body if the courier…" at bounding box center [291, 126] width 260 height 7
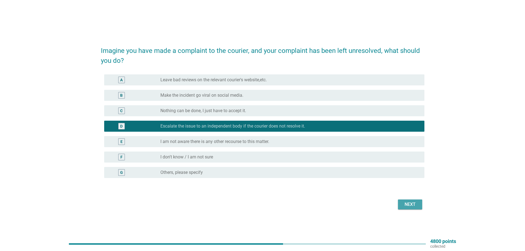
click at [408, 204] on div "Next" at bounding box center [410, 204] width 15 height 7
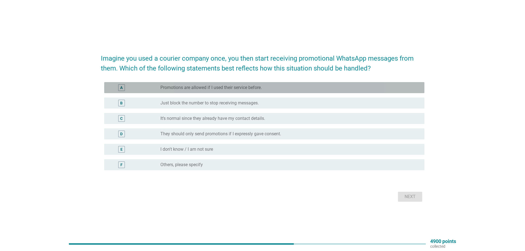
click at [268, 88] on div "radio_button_unchecked Promotions are allowed if I used their service before." at bounding box center [288, 88] width 255 height 6
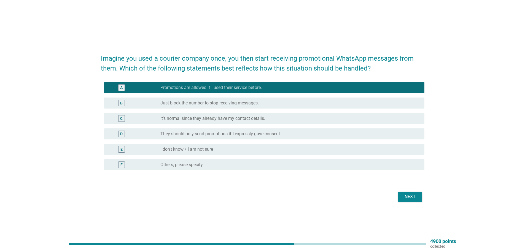
click at [407, 193] on button "Next" at bounding box center [410, 197] width 24 height 10
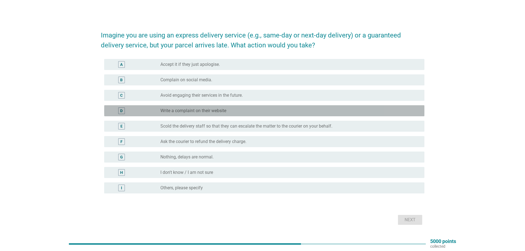
click at [215, 110] on label "Write a complaint on their website" at bounding box center [194, 111] width 66 height 6
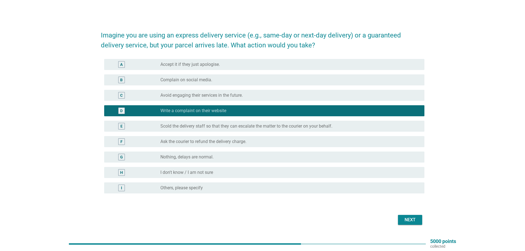
click at [408, 221] on div "Next" at bounding box center [410, 220] width 15 height 7
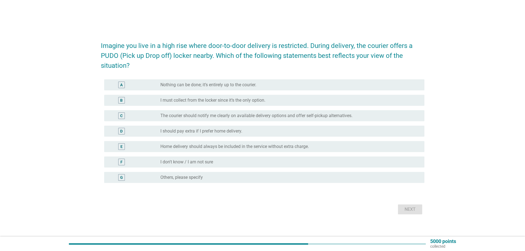
click at [215, 113] on label "The courier should notify me clearly on available delivery options and offer se…" at bounding box center [257, 116] width 192 height 6
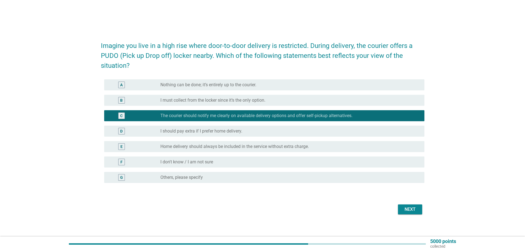
click at [406, 210] on div "Next" at bounding box center [410, 209] width 15 height 7
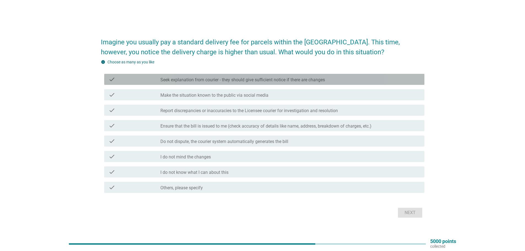
click at [243, 80] on label "Seek explanation from courier - they should give sufficient notice if there are…" at bounding box center [243, 80] width 165 height 6
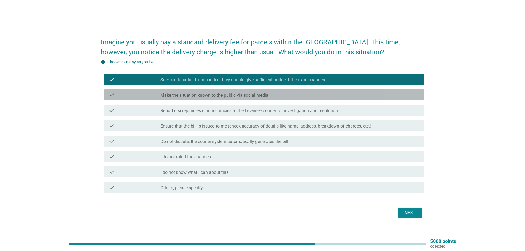
click at [242, 96] on label "Make the situation known to the public via social media" at bounding box center [215, 96] width 108 height 6
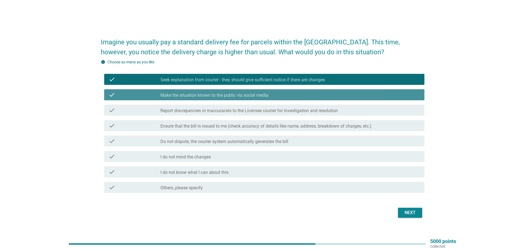
click at [240, 93] on label "Make the situation known to the public via social media" at bounding box center [215, 96] width 108 height 6
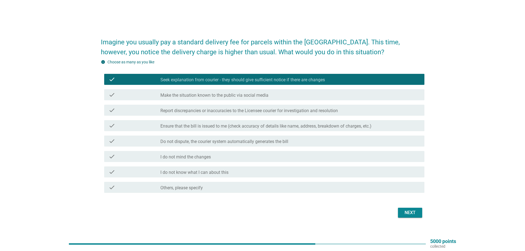
click at [231, 112] on label "Report discrepancies or inaccuracies to the Licensee courier for investigation …" at bounding box center [250, 111] width 178 height 6
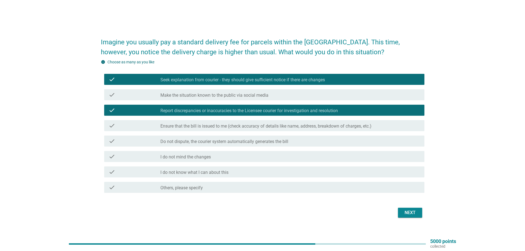
click at [404, 215] on div "Next" at bounding box center [410, 213] width 15 height 7
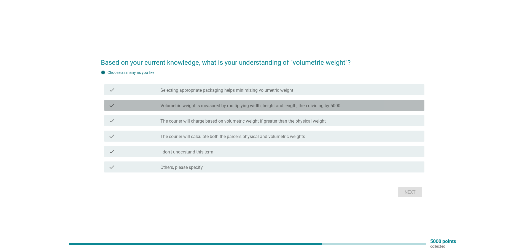
click at [222, 107] on label "Volumetric weight is measured by multiplying width, height and length, then div…" at bounding box center [251, 106] width 180 height 6
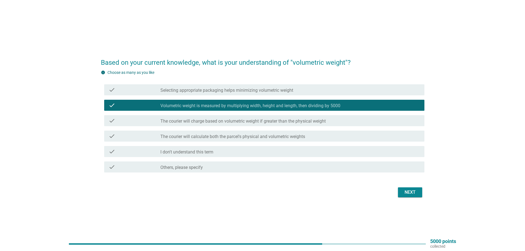
click at [403, 192] on div "Next" at bounding box center [410, 192] width 15 height 7
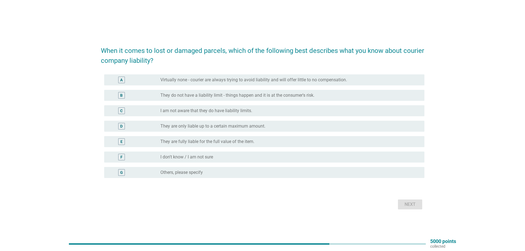
click at [240, 128] on label "They are only liable up to a certain maximum amount." at bounding box center [213, 127] width 105 height 6
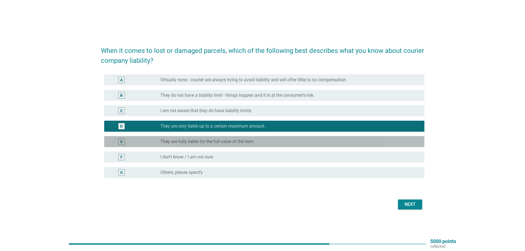
click at [219, 143] on label "They are fully liable for the full value of the item." at bounding box center [208, 142] width 94 height 6
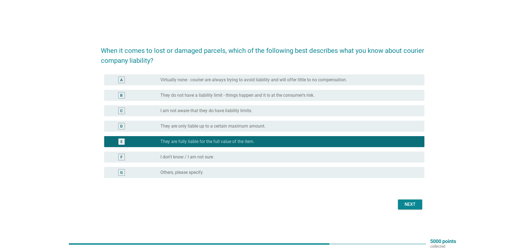
click at [417, 202] on div "Next" at bounding box center [410, 204] width 15 height 7
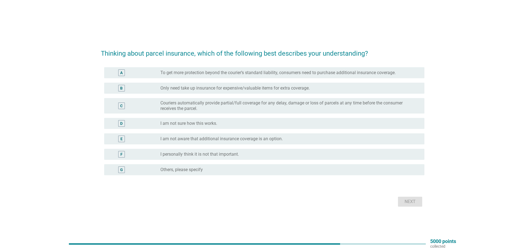
click at [223, 71] on label "To get more protection beyond the courier’s standard liability, consumers need …" at bounding box center [279, 73] width 236 height 6
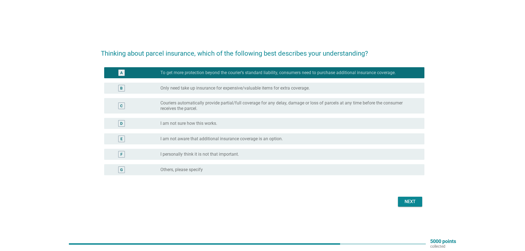
click at [215, 88] on label "Only need take up insurance for expensive/valuable items for extra coverage." at bounding box center [235, 88] width 149 height 6
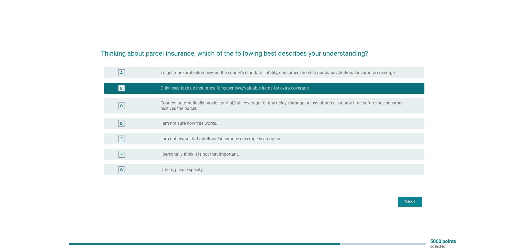
click at [403, 202] on div "Next" at bounding box center [410, 202] width 15 height 7
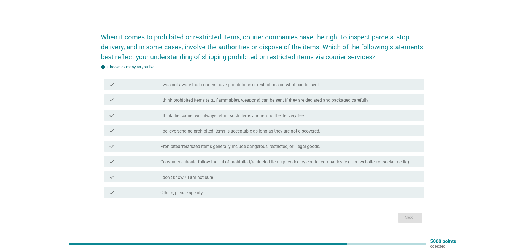
click at [269, 99] on label "I think prohibited items (e.g., flammables, weapons) can be sent if they are de…" at bounding box center [265, 101] width 208 height 6
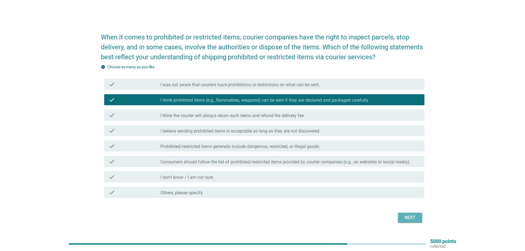
drag, startPoint x: 414, startPoint y: 218, endPoint x: 403, endPoint y: 217, distance: 10.9
click at [414, 219] on div "Next" at bounding box center [410, 218] width 15 height 7
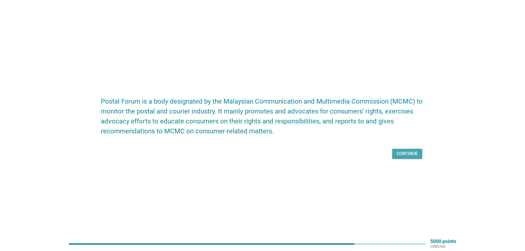
click at [398, 155] on div "Continue" at bounding box center [407, 154] width 21 height 7
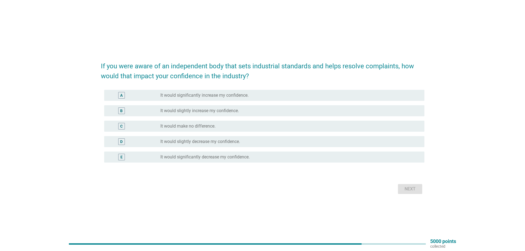
click at [239, 95] on label "It would significantly increase my confidence." at bounding box center [205, 96] width 88 height 6
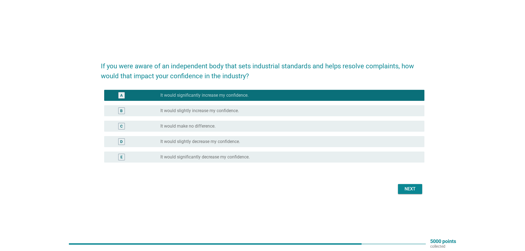
click at [407, 189] on div "Next" at bounding box center [410, 189] width 15 height 7
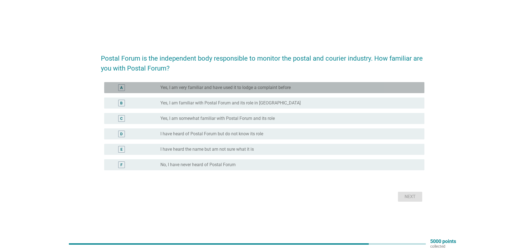
click at [223, 89] on label "Yes, I am very familiar and have used it to lodge a complaint before" at bounding box center [226, 88] width 130 height 6
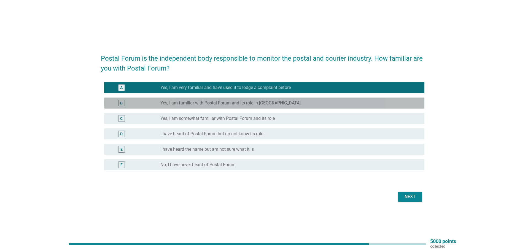
click at [223, 103] on label "Yes, I am familiar with Postal Forum and its role in [GEOGRAPHIC_DATA]" at bounding box center [231, 103] width 140 height 6
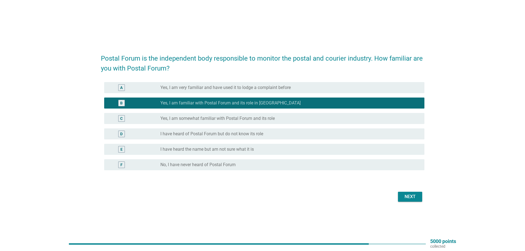
click at [247, 88] on label "Yes, I am very familiar and have used it to lodge a complaint before" at bounding box center [226, 88] width 130 height 6
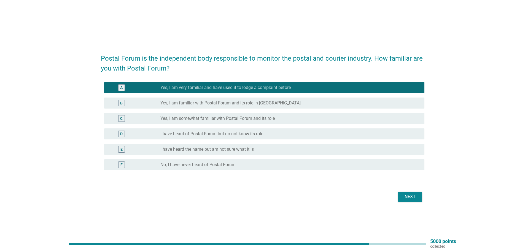
click at [405, 197] on div "Next" at bounding box center [410, 197] width 15 height 7
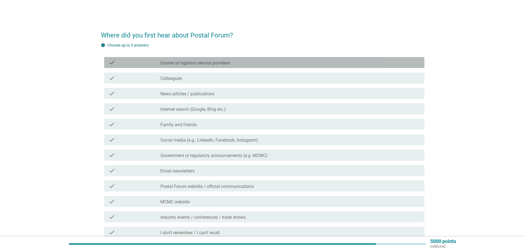
click at [212, 63] on label "Courier or logistics service providers" at bounding box center [196, 63] width 70 height 6
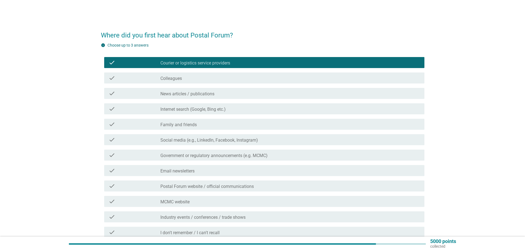
click at [220, 78] on div "check_box_outline_blank Colleagues" at bounding box center [291, 78] width 260 height 7
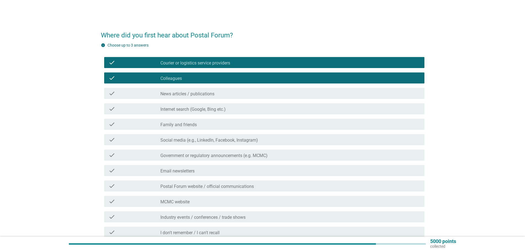
click at [220, 110] on label "Internet search (Google, Bing etc.)" at bounding box center [193, 110] width 65 height 6
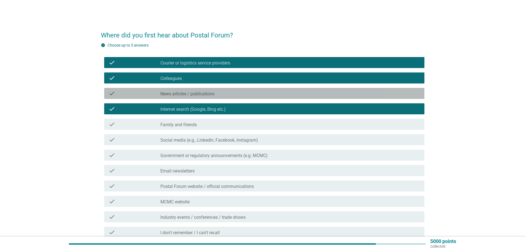
click at [220, 91] on div "check_box_outline_blank News articles / publications" at bounding box center [291, 93] width 260 height 7
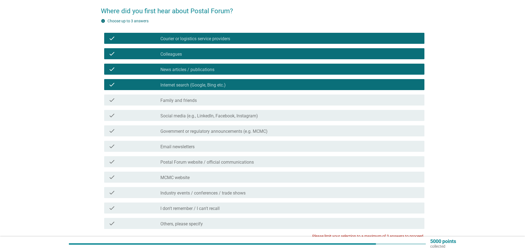
scroll to position [55, 0]
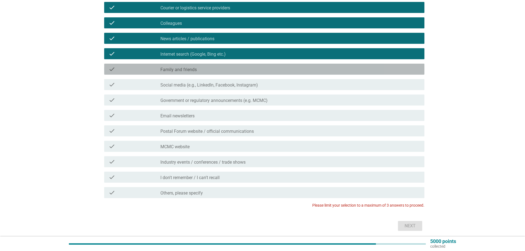
click at [210, 69] on div "check_box_outline_blank Family and friends" at bounding box center [291, 69] width 260 height 7
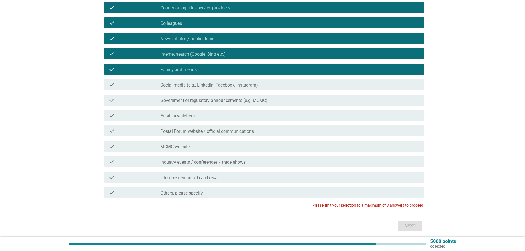
click at [210, 86] on label "Social media (e.g., LinkedIn, Facebook, Instagram)" at bounding box center [210, 85] width 98 height 6
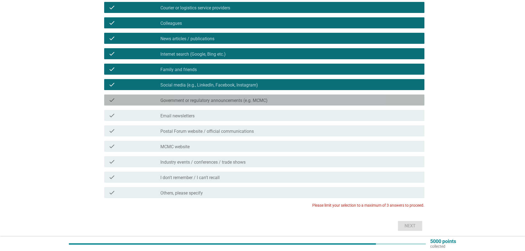
drag, startPoint x: 209, startPoint y: 96, endPoint x: 208, endPoint y: 102, distance: 6.4
click at [208, 97] on div "check check_box_outline_blank Government or regulatory announcements (e.g. MCMC)" at bounding box center [264, 100] width 320 height 11
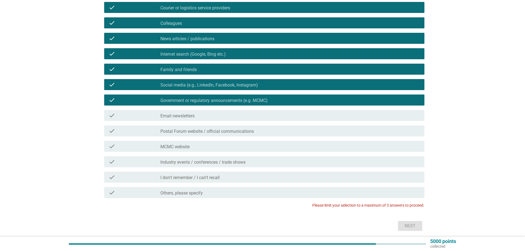
click at [206, 116] on div "check_box_outline_blank Email newsletters" at bounding box center [291, 115] width 260 height 7
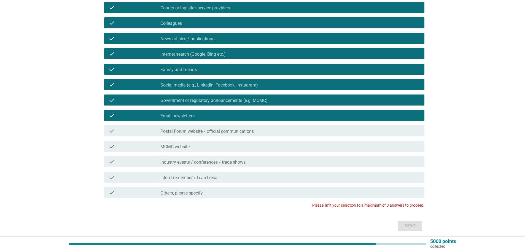
drag, startPoint x: 206, startPoint y: 132, endPoint x: 206, endPoint y: 137, distance: 4.4
click at [206, 133] on label "Postal Forum website / official communications" at bounding box center [207, 132] width 93 height 6
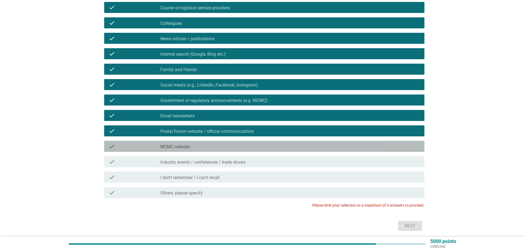
click at [212, 148] on div "check_box_outline_blank MCMC website" at bounding box center [291, 146] width 260 height 7
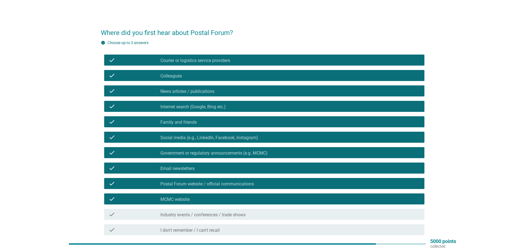
scroll to position [0, 0]
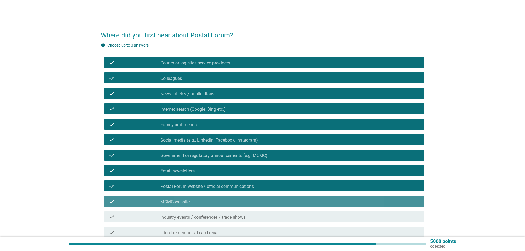
click at [216, 201] on div "check_box_outline_blank MCMC website" at bounding box center [291, 201] width 260 height 7
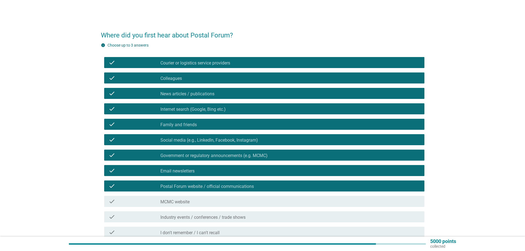
click at [204, 93] on label "News articles / publications" at bounding box center [188, 94] width 54 height 6
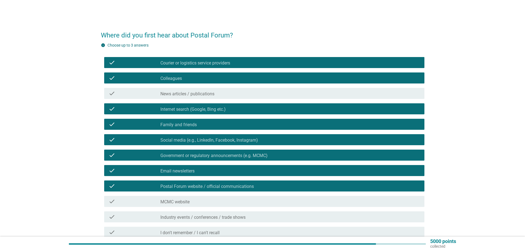
click at [202, 125] on div "check_box_outline_blank Family and friends" at bounding box center [291, 124] width 260 height 7
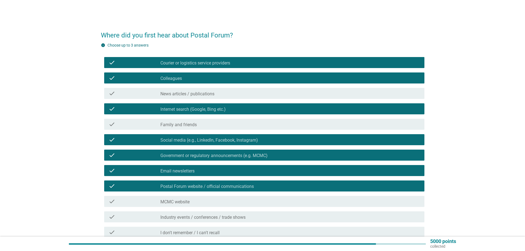
click at [203, 138] on div "check_box Social media (e.g., LinkedIn, Facebook, Instagram)" at bounding box center [291, 140] width 260 height 7
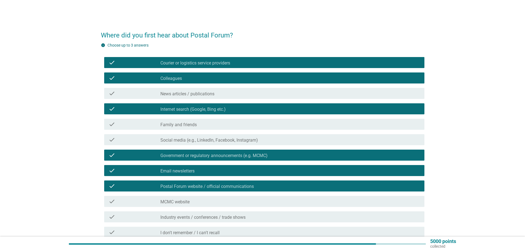
drag, startPoint x: 203, startPoint y: 156, endPoint x: 200, endPoint y: 163, distance: 7.0
click at [203, 157] on label "Government or regulatory announcements (e.g. MCMC)" at bounding box center [214, 156] width 107 height 6
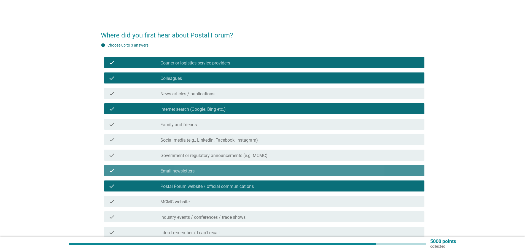
drag, startPoint x: 197, startPoint y: 172, endPoint x: 195, endPoint y: 182, distance: 10.1
click at [197, 173] on div "check_box_outline_blank Email newsletters" at bounding box center [291, 170] width 260 height 7
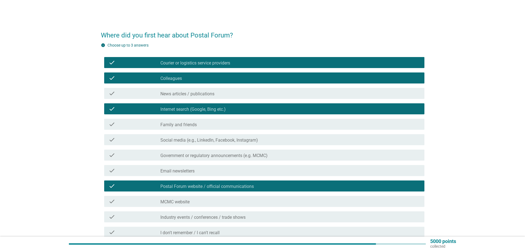
click at [196, 184] on div "check_box Postal Forum website / official communications" at bounding box center [291, 186] width 260 height 7
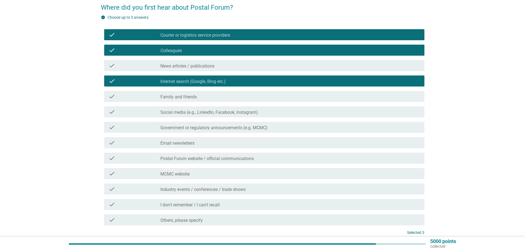
scroll to position [76, 0]
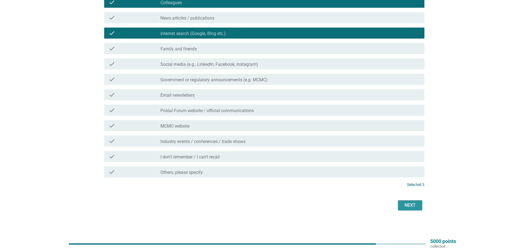
drag, startPoint x: 407, startPoint y: 206, endPoint x: 394, endPoint y: 203, distance: 13.3
click at [407, 206] on div "Next" at bounding box center [410, 205] width 15 height 7
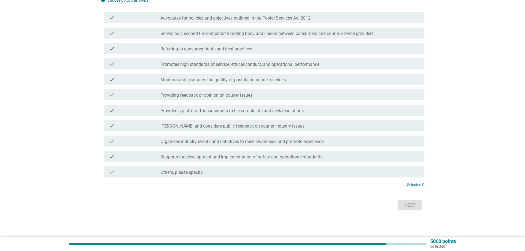
scroll to position [0, 0]
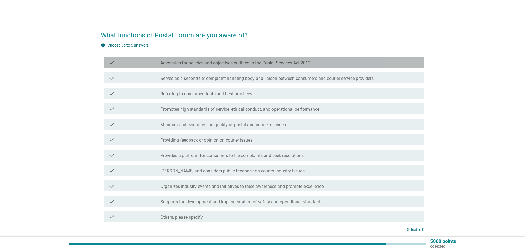
click at [308, 61] on label "Advocates for policies and objectives outlined in the Postal Services Act 2012" at bounding box center [236, 63] width 150 height 6
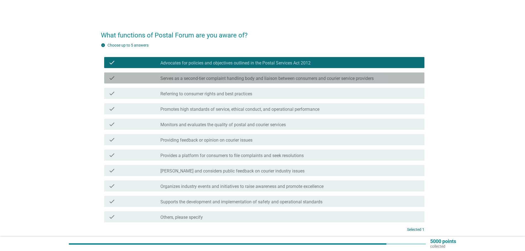
click at [303, 81] on label "Serves as a second-tier complaint handling body and liaison between consumers a…" at bounding box center [267, 79] width 213 height 6
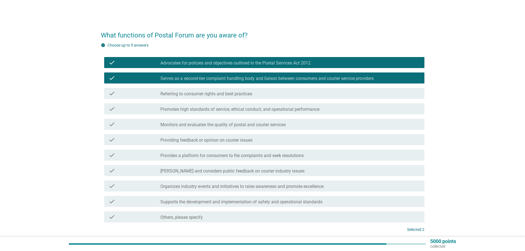
click at [266, 91] on div "check_box_outline_blank Referring to consumer rights and best practices" at bounding box center [291, 93] width 260 height 7
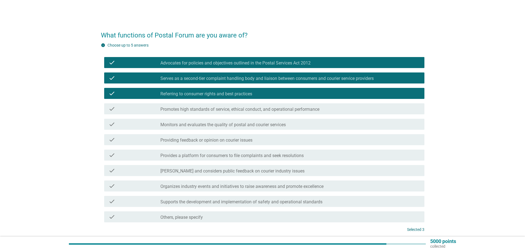
scroll to position [45, 0]
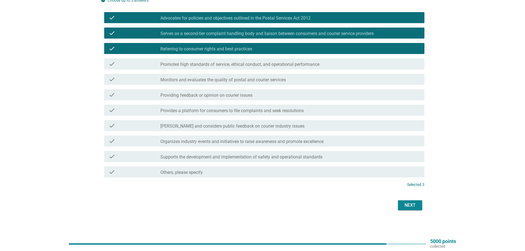
click at [413, 205] on div "Next" at bounding box center [410, 205] width 15 height 7
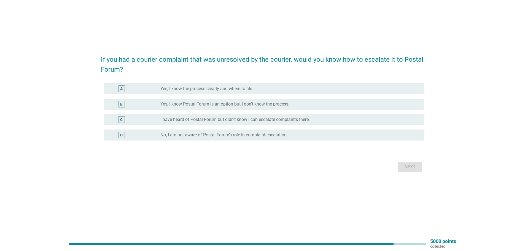
scroll to position [0, 0]
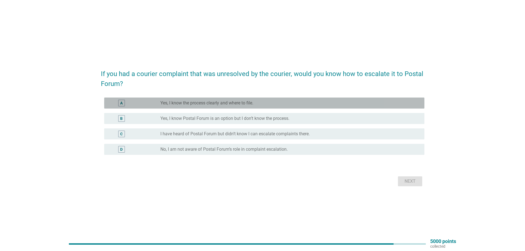
click at [219, 106] on div "A radio_button_unchecked Yes, I know the process clearly and where to file." at bounding box center [264, 103] width 320 height 11
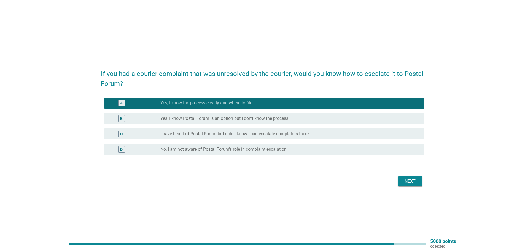
click at [411, 181] on div "Next" at bounding box center [410, 181] width 15 height 7
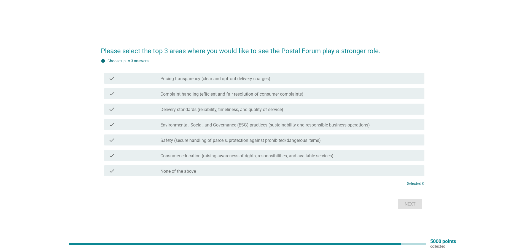
click at [233, 79] on label "Pricing transparency (clear and upfront delivery charges)" at bounding box center [216, 79] width 110 height 6
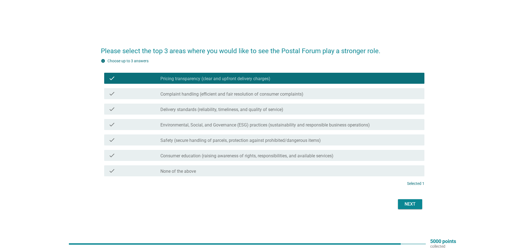
click at [233, 94] on label "Complaint handling (efficient and fair resolution of consumer complaints)" at bounding box center [232, 95] width 143 height 6
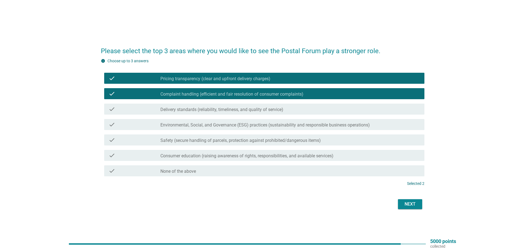
click at [234, 106] on div "check_box_outline_blank Delivery standards (reliability, timeliness, and qualit…" at bounding box center [291, 109] width 260 height 7
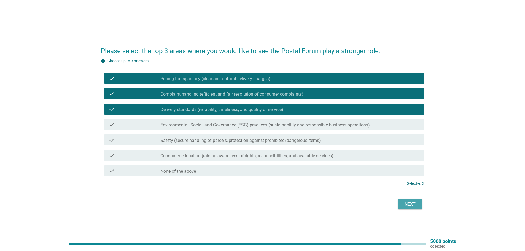
click at [409, 207] on div "Next" at bounding box center [410, 204] width 15 height 7
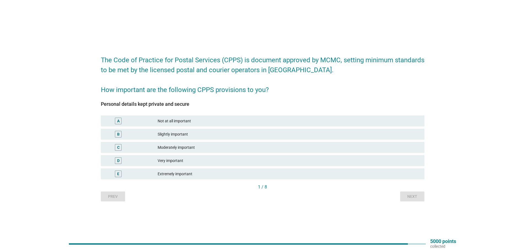
click at [354, 176] on div "Extremely important" at bounding box center [289, 174] width 263 height 7
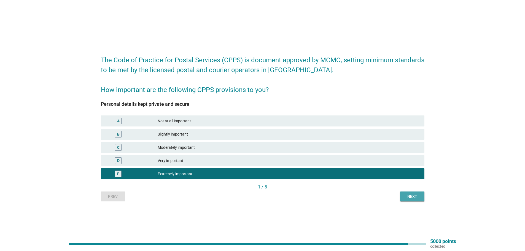
click at [411, 199] on div "Next" at bounding box center [412, 197] width 15 height 6
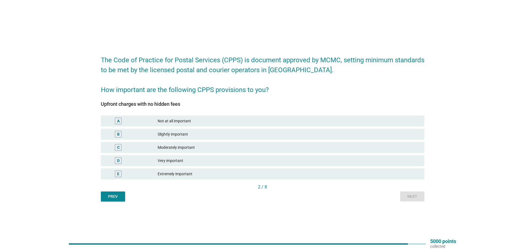
click at [277, 176] on div "Extremely important" at bounding box center [289, 174] width 263 height 7
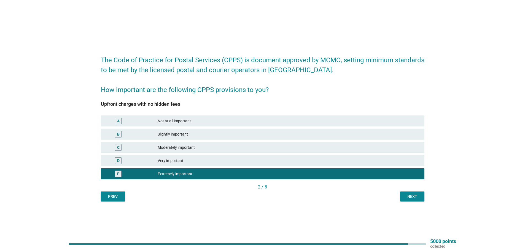
click at [404, 197] on button "Next" at bounding box center [412, 197] width 24 height 10
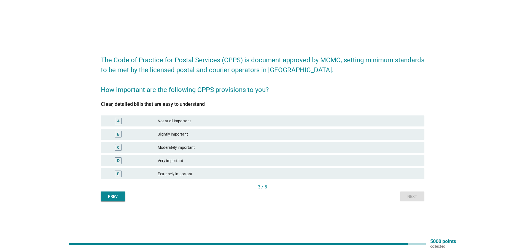
drag, startPoint x: 277, startPoint y: 172, endPoint x: 300, endPoint y: 176, distance: 23.2
click at [279, 172] on div "Extremely important" at bounding box center [289, 174] width 263 height 7
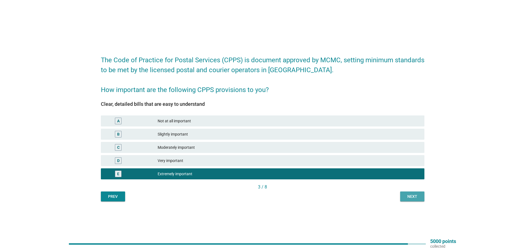
click at [416, 196] on div "Next" at bounding box center [412, 197] width 15 height 6
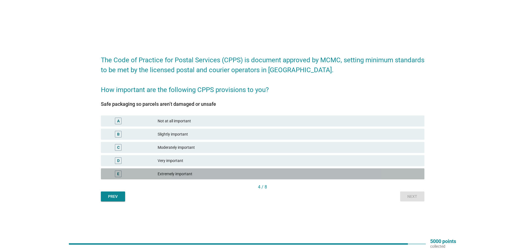
click at [285, 175] on div "Extremely important" at bounding box center [289, 174] width 263 height 7
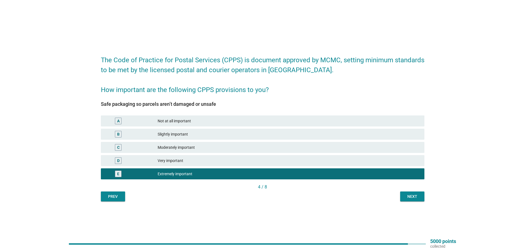
click at [412, 199] on div "Next" at bounding box center [412, 197] width 15 height 6
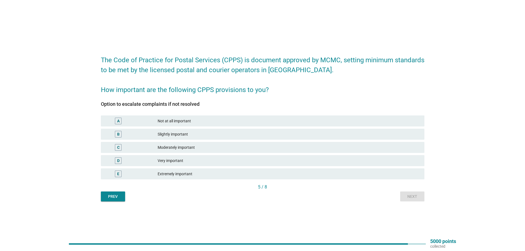
click at [263, 172] on div "Extremely important" at bounding box center [289, 174] width 263 height 7
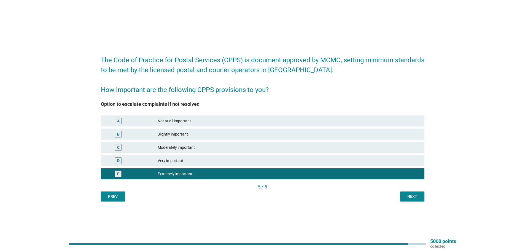
click at [413, 198] on div "Next" at bounding box center [412, 197] width 15 height 6
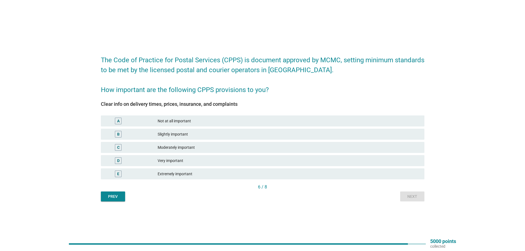
click at [246, 175] on div "Extremely important" at bounding box center [289, 174] width 263 height 7
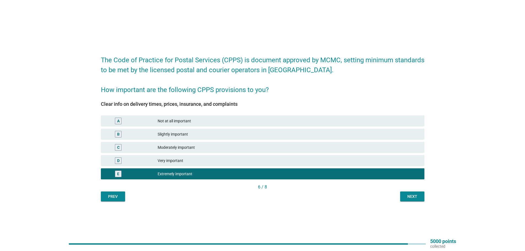
click at [414, 196] on div "Next" at bounding box center [412, 197] width 15 height 6
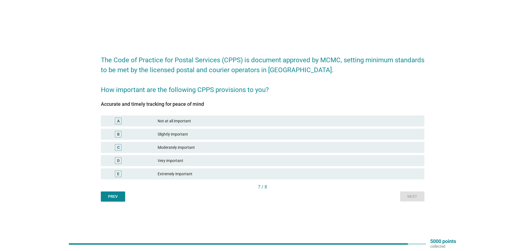
click at [274, 176] on div "Extremely important" at bounding box center [289, 174] width 263 height 7
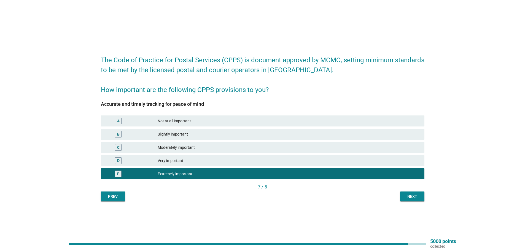
click at [407, 196] on div "Next" at bounding box center [412, 197] width 15 height 6
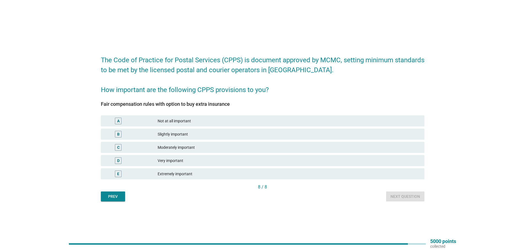
click at [268, 172] on div "Extremely important" at bounding box center [289, 174] width 263 height 7
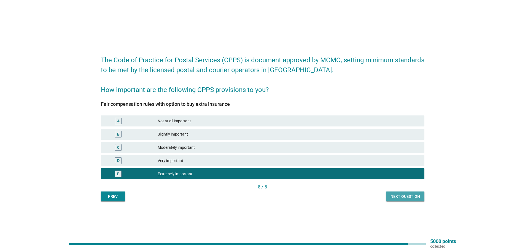
click at [400, 196] on div "Next question" at bounding box center [406, 197] width 30 height 6
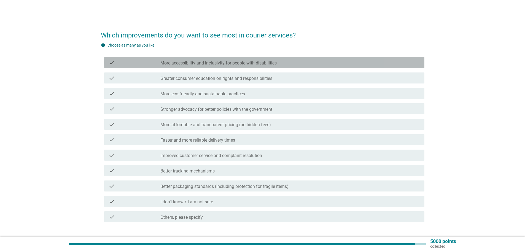
click at [177, 61] on label "More accessibility and inclusivity for people with disabilities" at bounding box center [219, 63] width 116 height 6
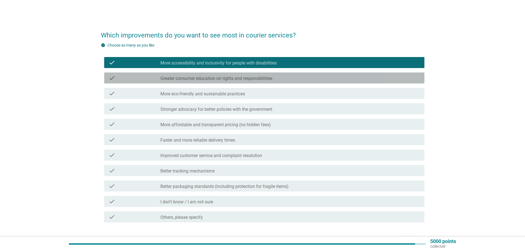
click at [216, 80] on label "Greater consumer education on rights and responsibilities" at bounding box center [217, 79] width 112 height 6
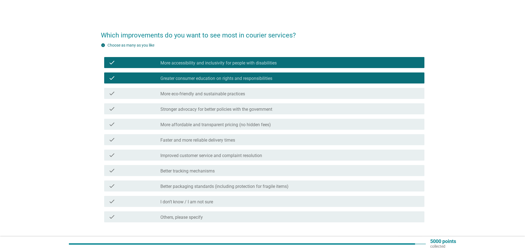
click at [207, 96] on label "More eco-friendly and sustainable practices" at bounding box center [203, 94] width 85 height 6
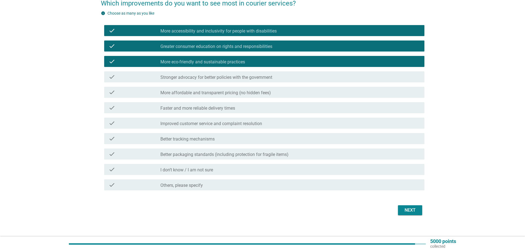
scroll to position [37, 0]
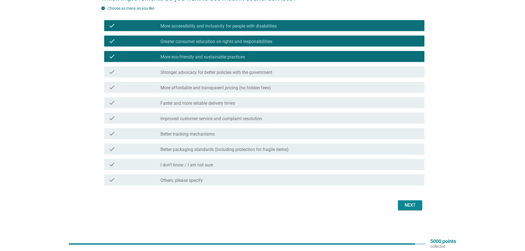
click at [411, 207] on div "Next" at bounding box center [410, 205] width 15 height 7
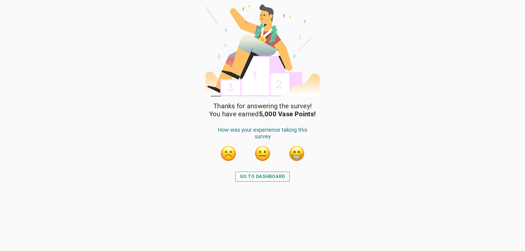
click at [296, 157] on button "button" at bounding box center [297, 153] width 17 height 17
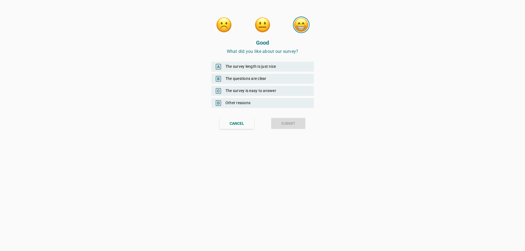
click at [271, 67] on div "A The survey length is just nice" at bounding box center [263, 67] width 103 height 10
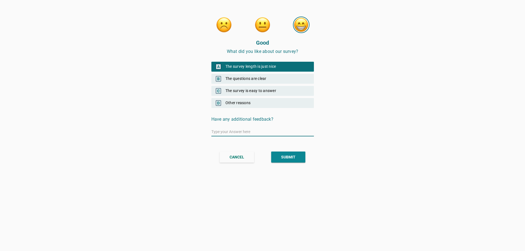
click at [288, 157] on div "SUBMIT" at bounding box center [288, 157] width 14 height 6
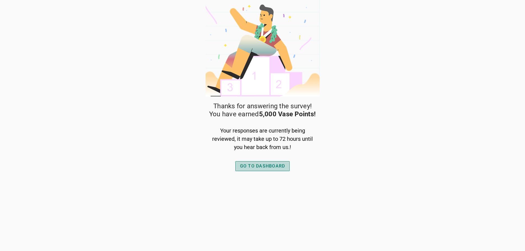
click at [280, 162] on button "GO TO DASHBOARD" at bounding box center [263, 166] width 55 height 10
